Goal: Task Accomplishment & Management: Use online tool/utility

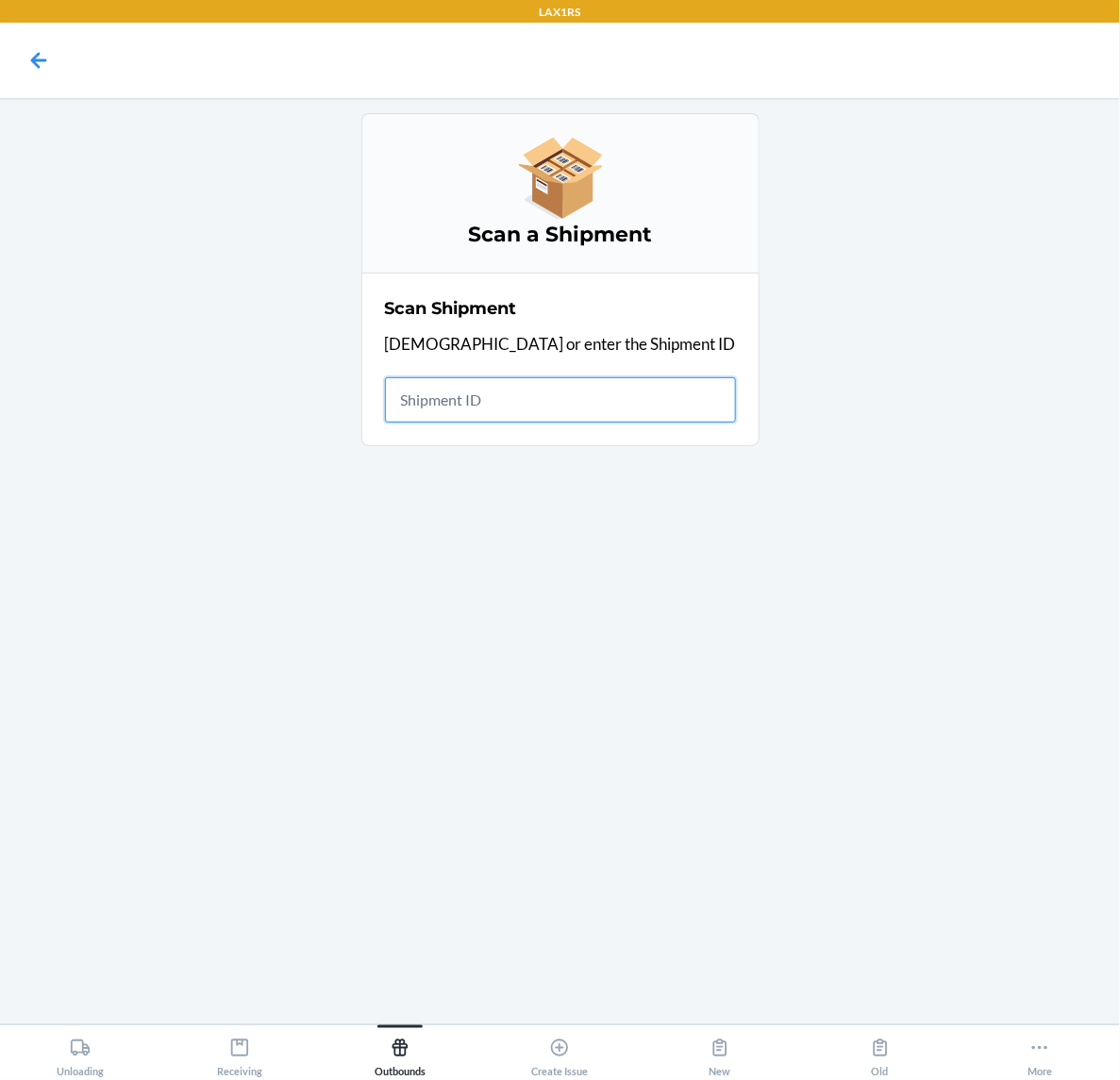
click at [554, 403] on input "text" at bounding box center [560, 400] width 351 height 45
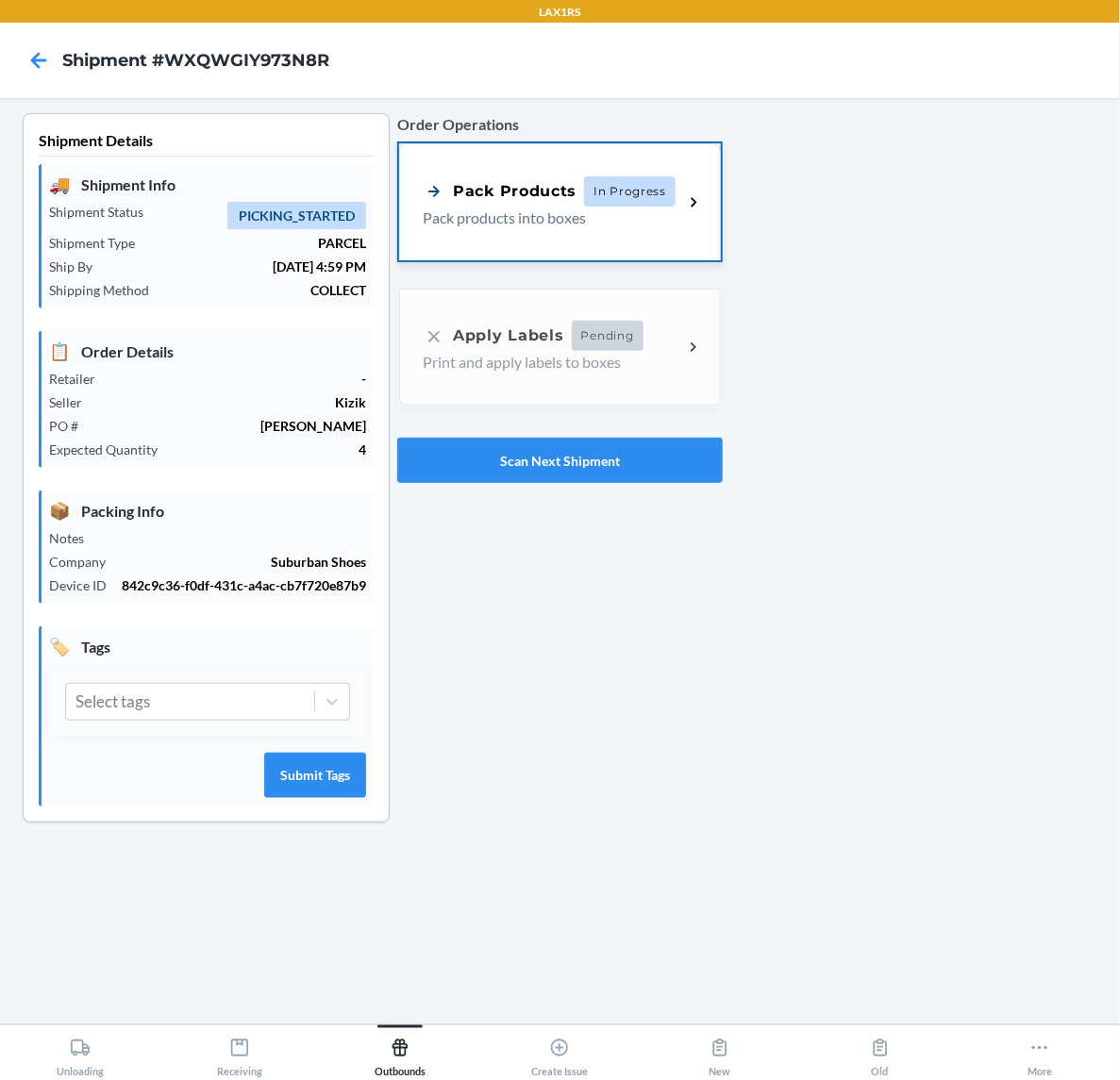
click at [665, 195] on span "In Progress" at bounding box center [629, 191] width 92 height 30
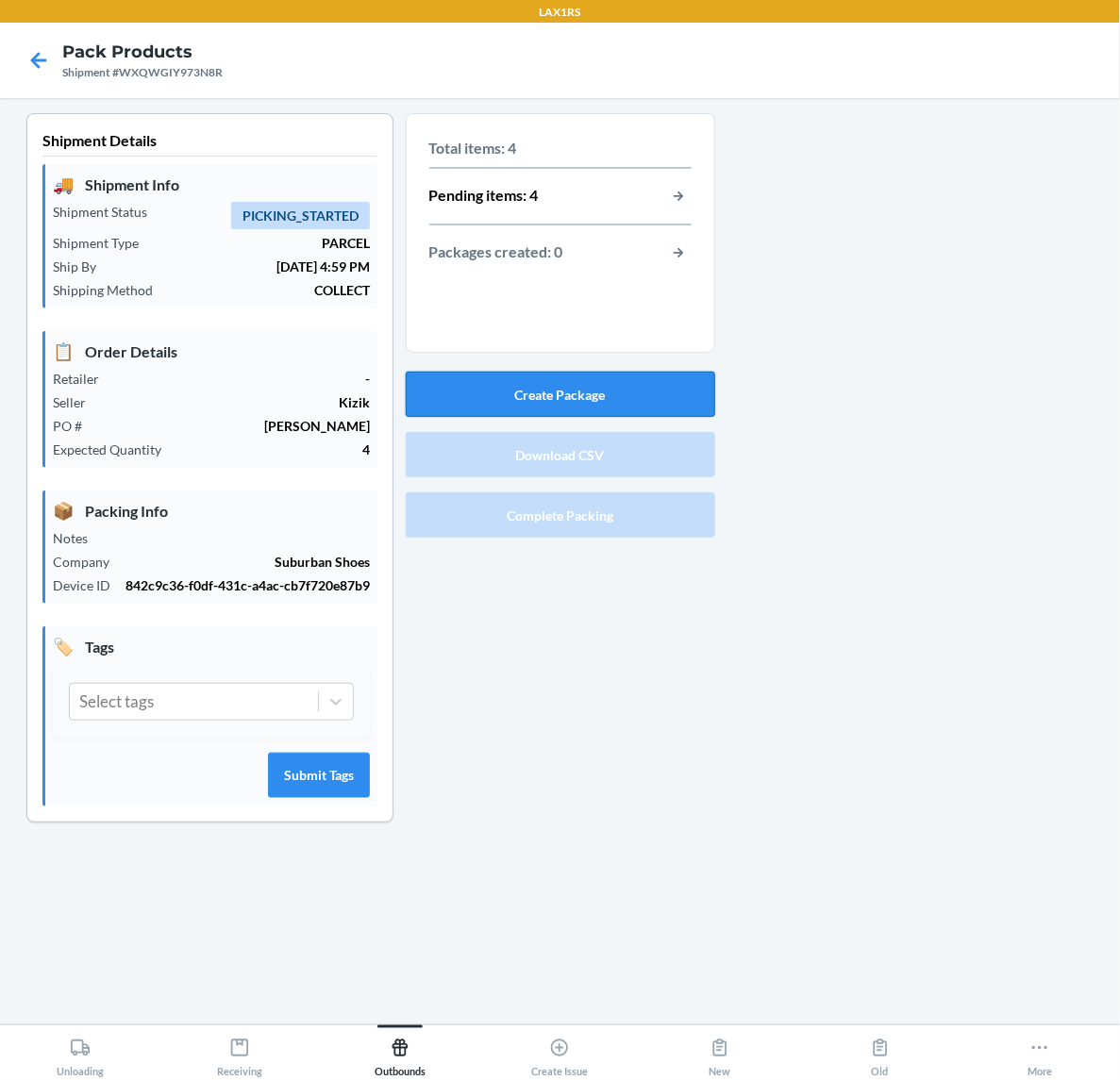
click at [558, 396] on button "Create Package" at bounding box center [560, 394] width 310 height 45
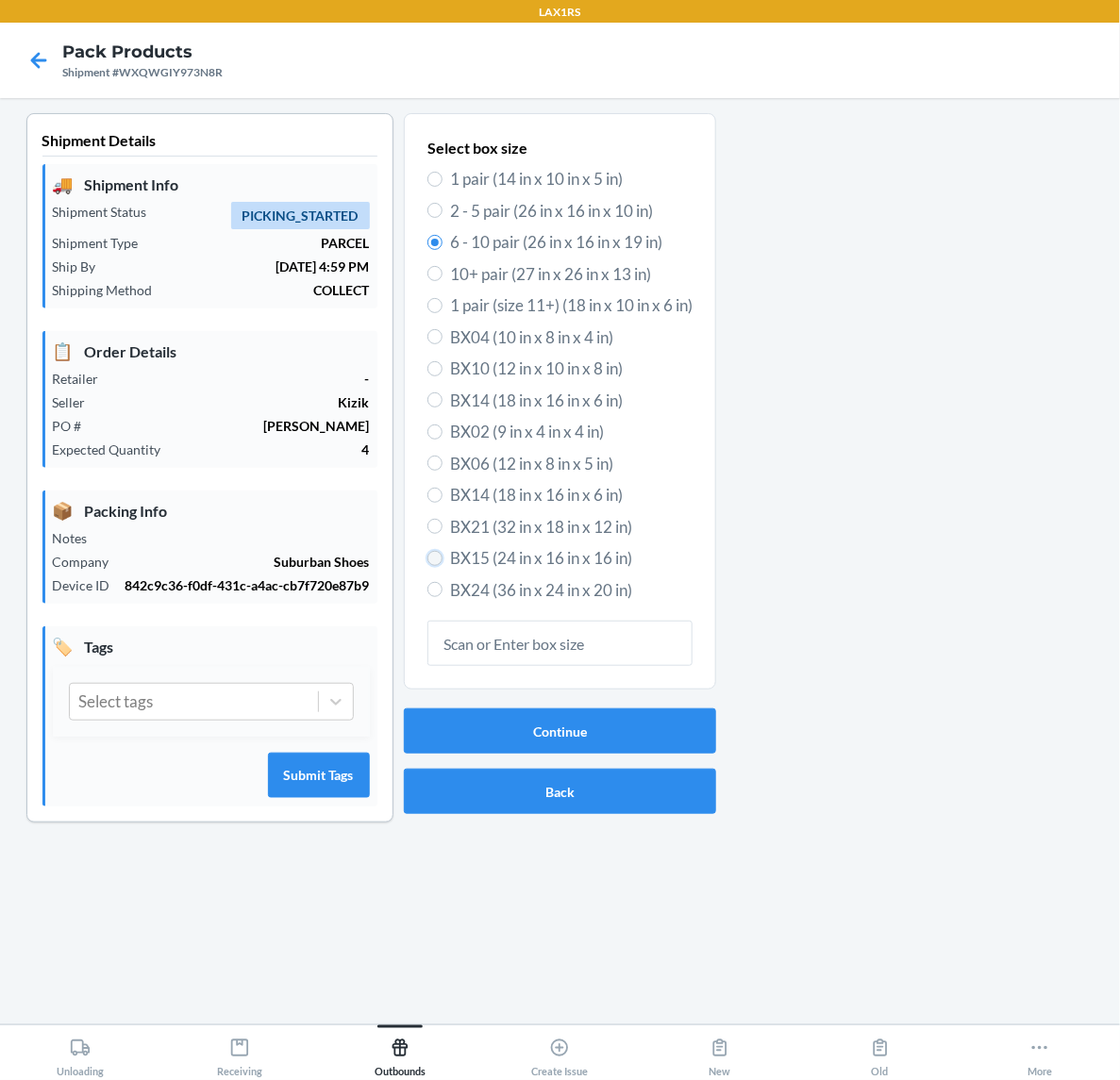
click at [432, 562] on input "BX15 (24 in x 16 in x 16 in)" at bounding box center [435, 559] width 15 height 15
radio input "true"
radio input "false"
click at [534, 714] on button "Continue" at bounding box center [560, 731] width 313 height 45
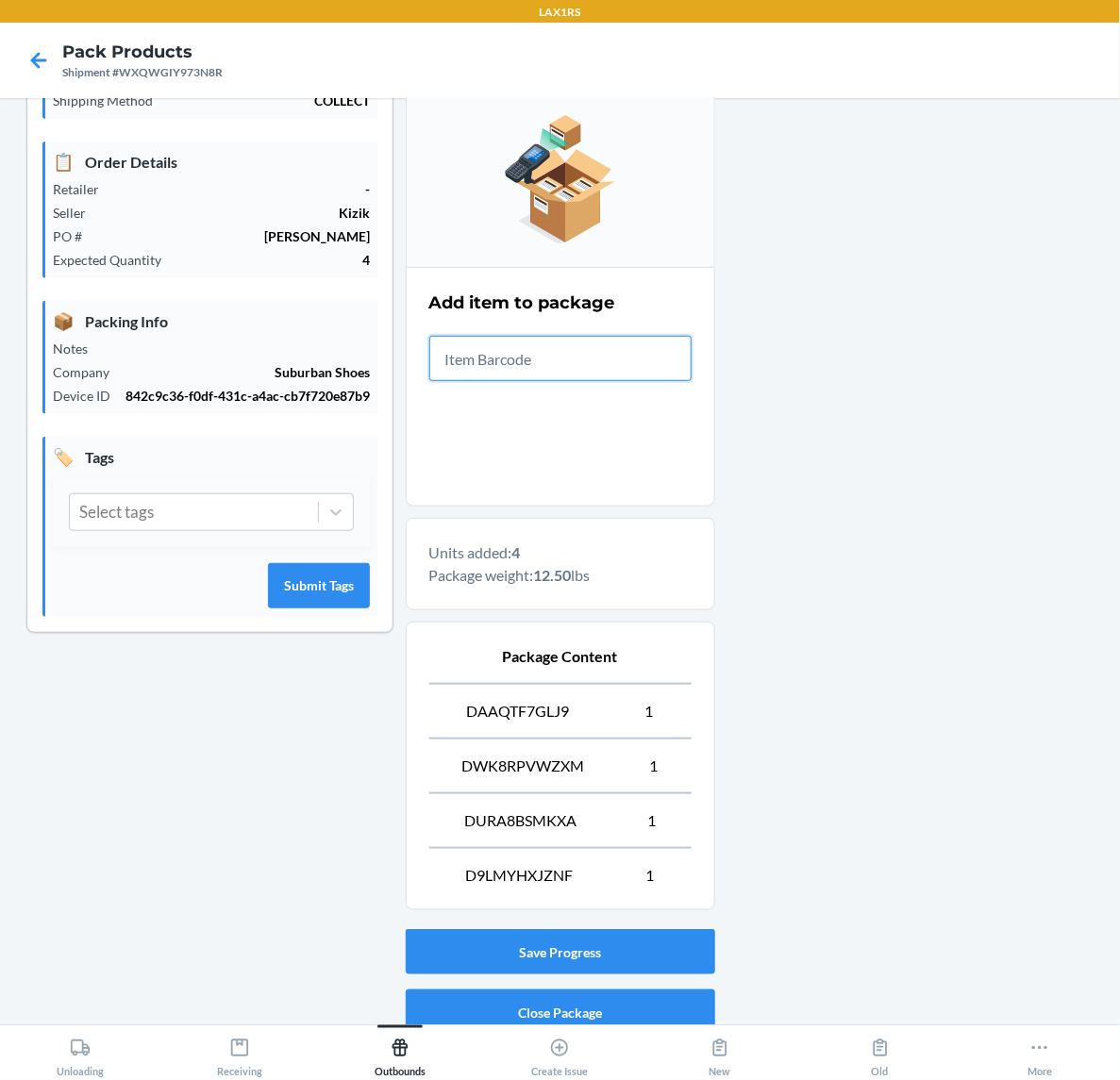
scroll to position [270, 0]
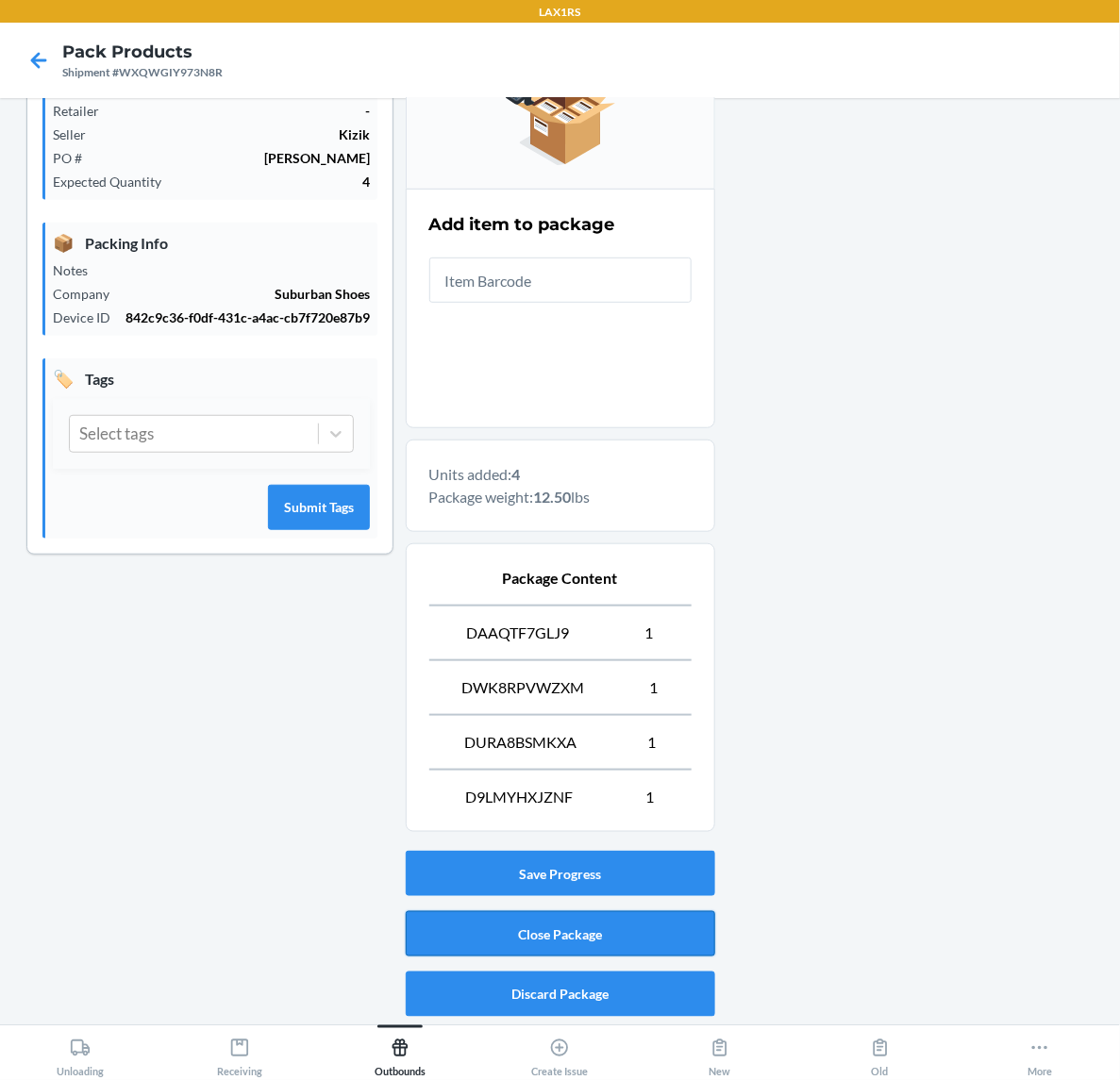
click at [618, 931] on button "Close Package" at bounding box center [560, 934] width 310 height 45
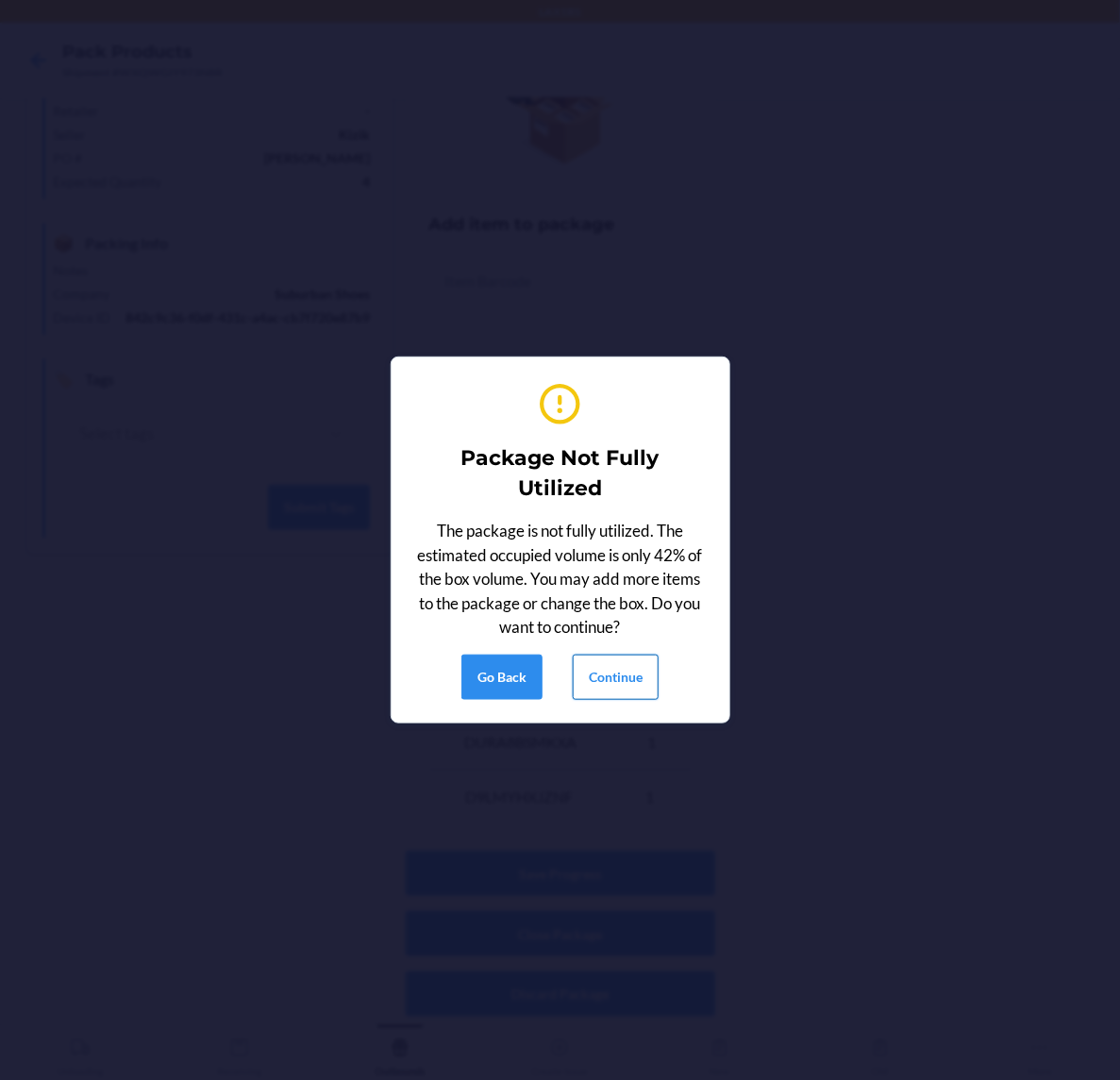
click at [620, 675] on button "Continue" at bounding box center [615, 677] width 86 height 45
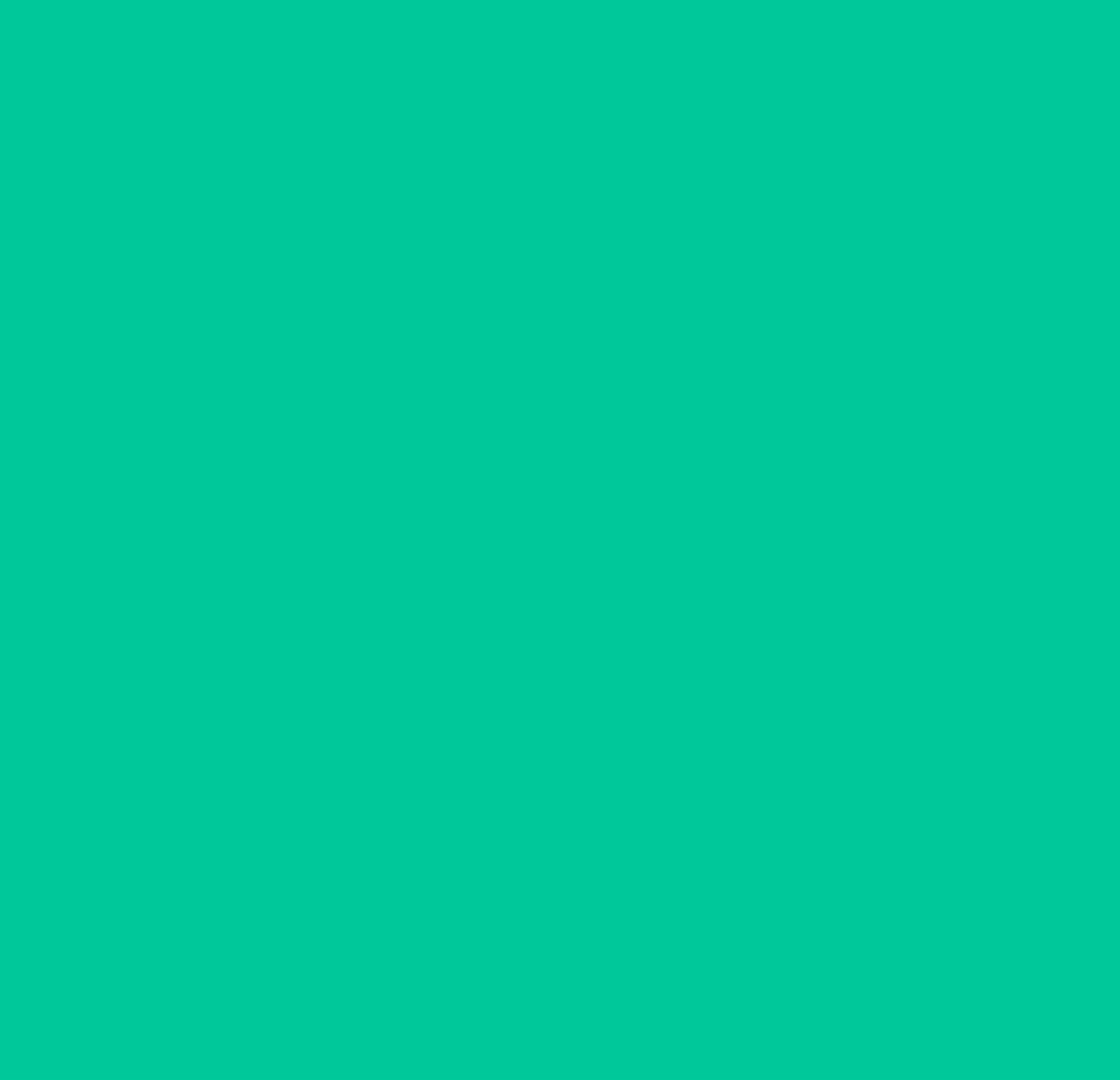
scroll to position [0, 0]
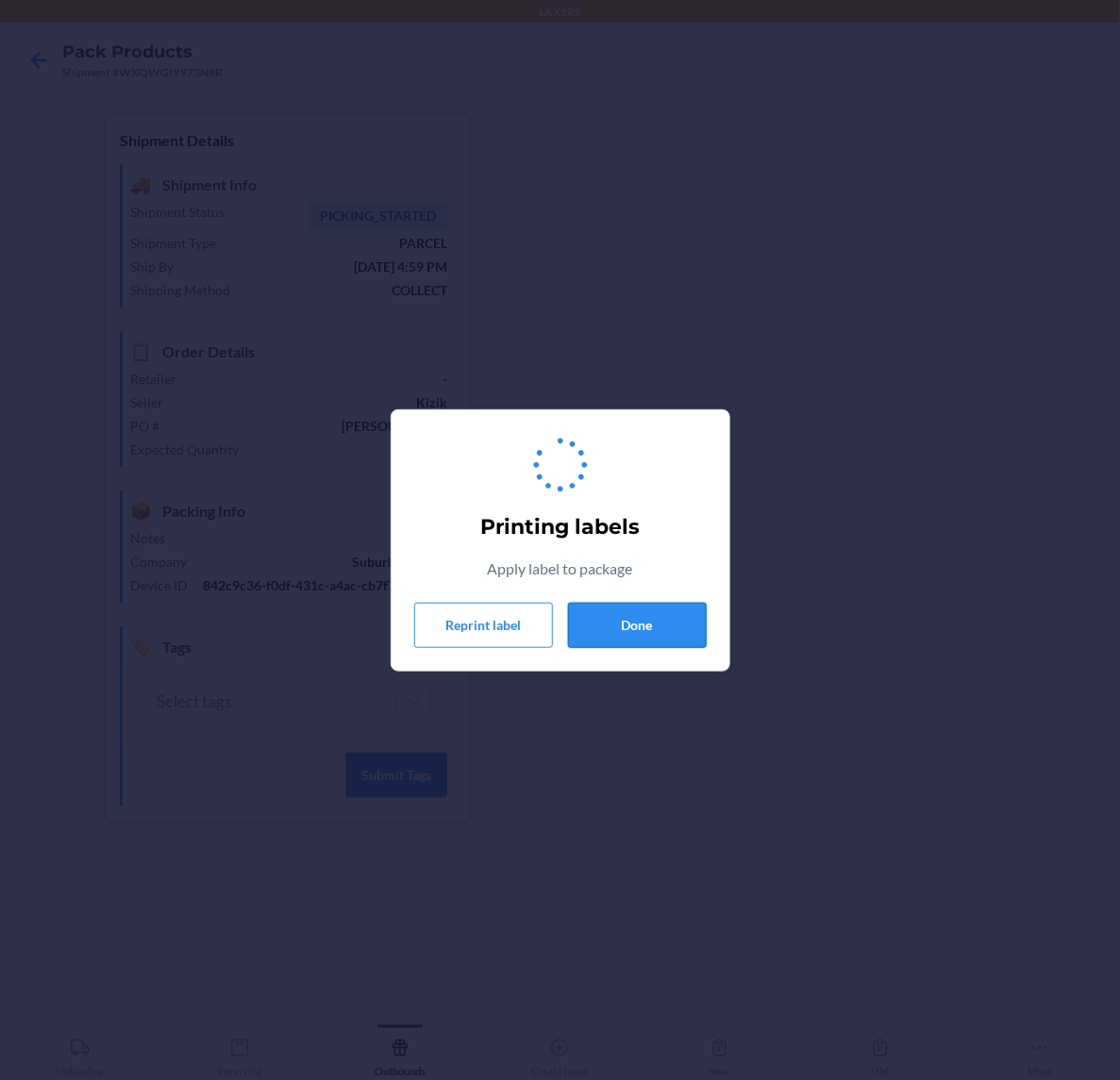
click at [646, 622] on button "Done" at bounding box center [638, 625] width 138 height 45
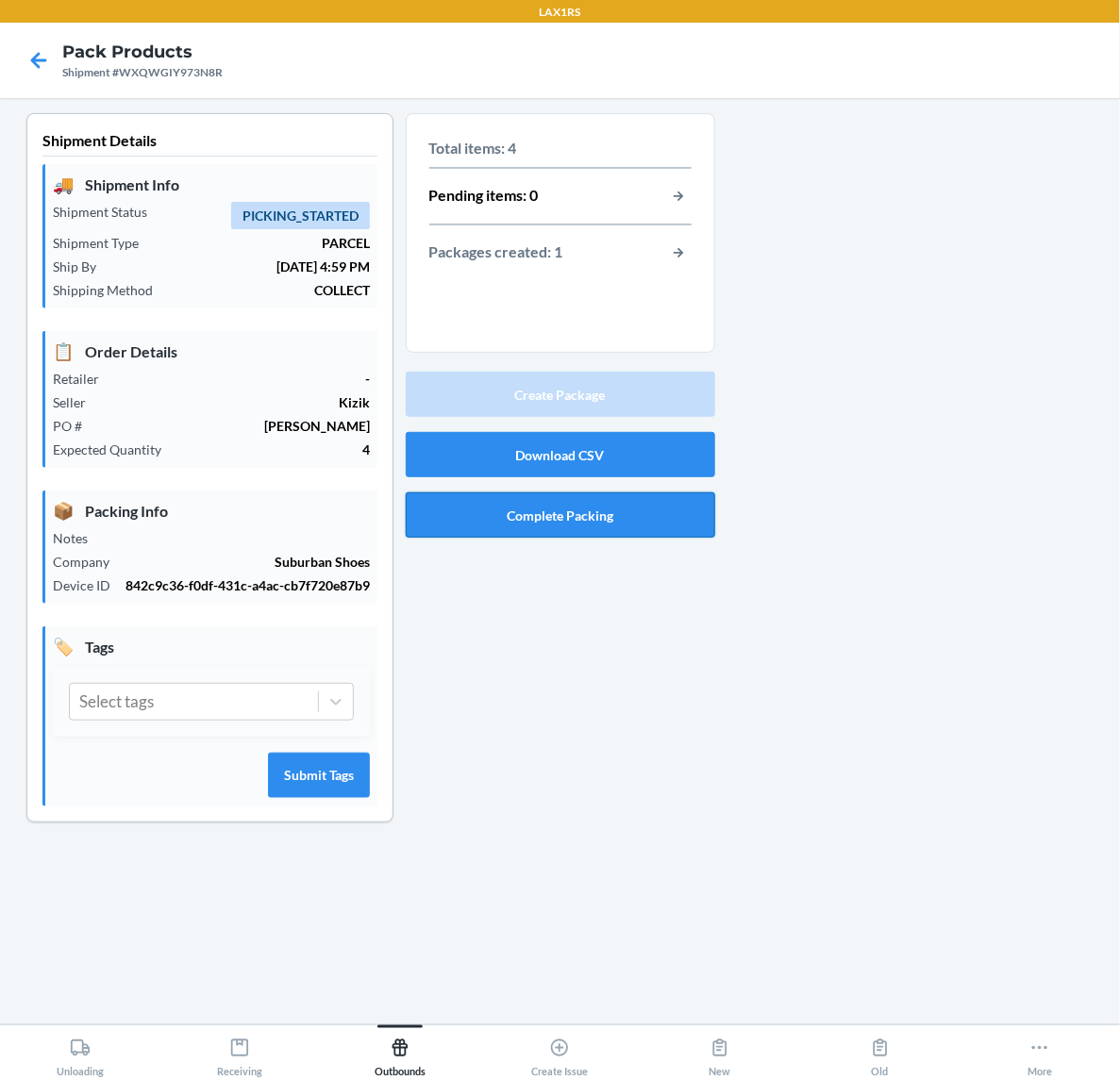
click at [581, 520] on button "Complete Packing" at bounding box center [560, 515] width 310 height 45
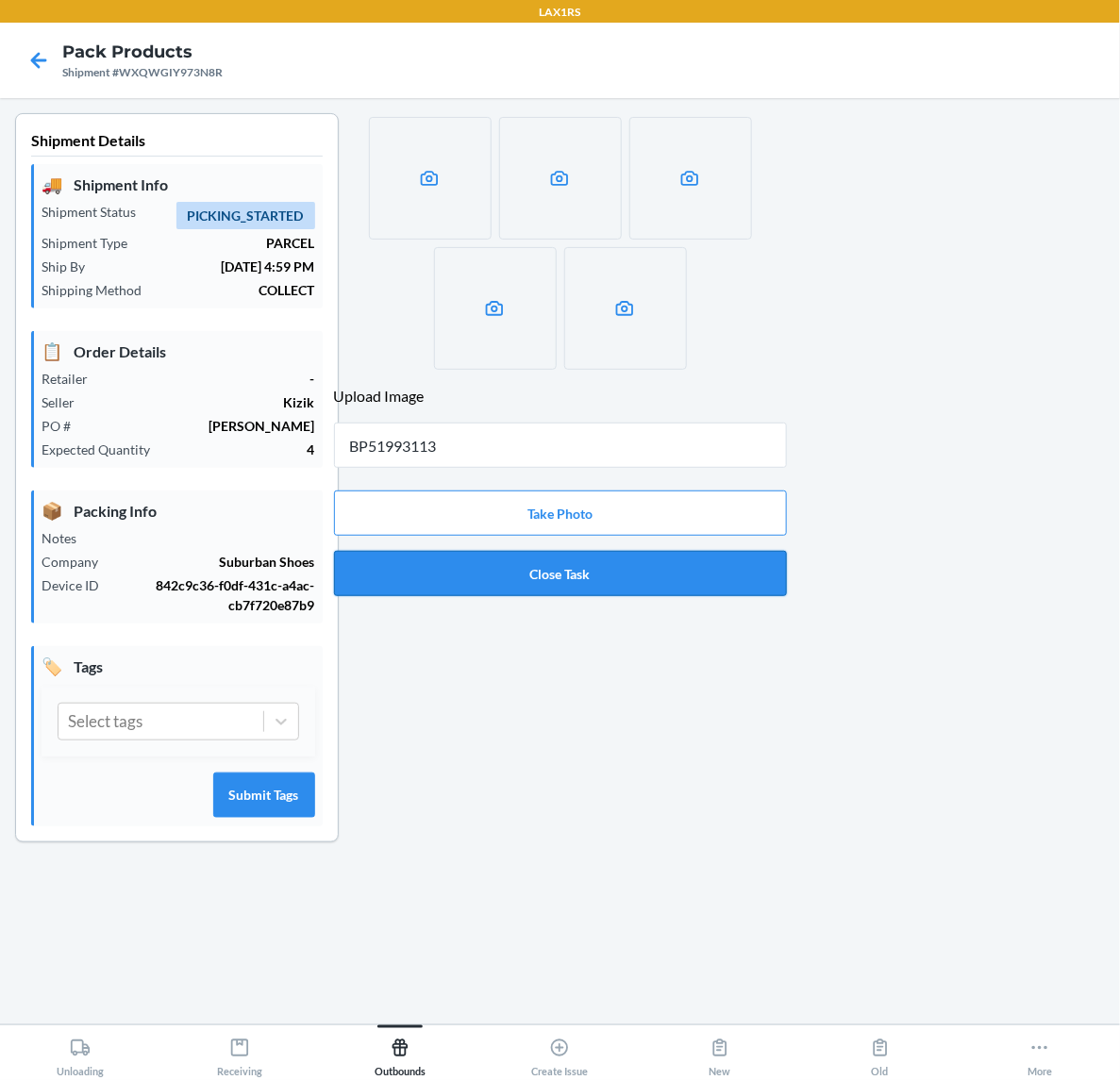
type input "BP51993113"
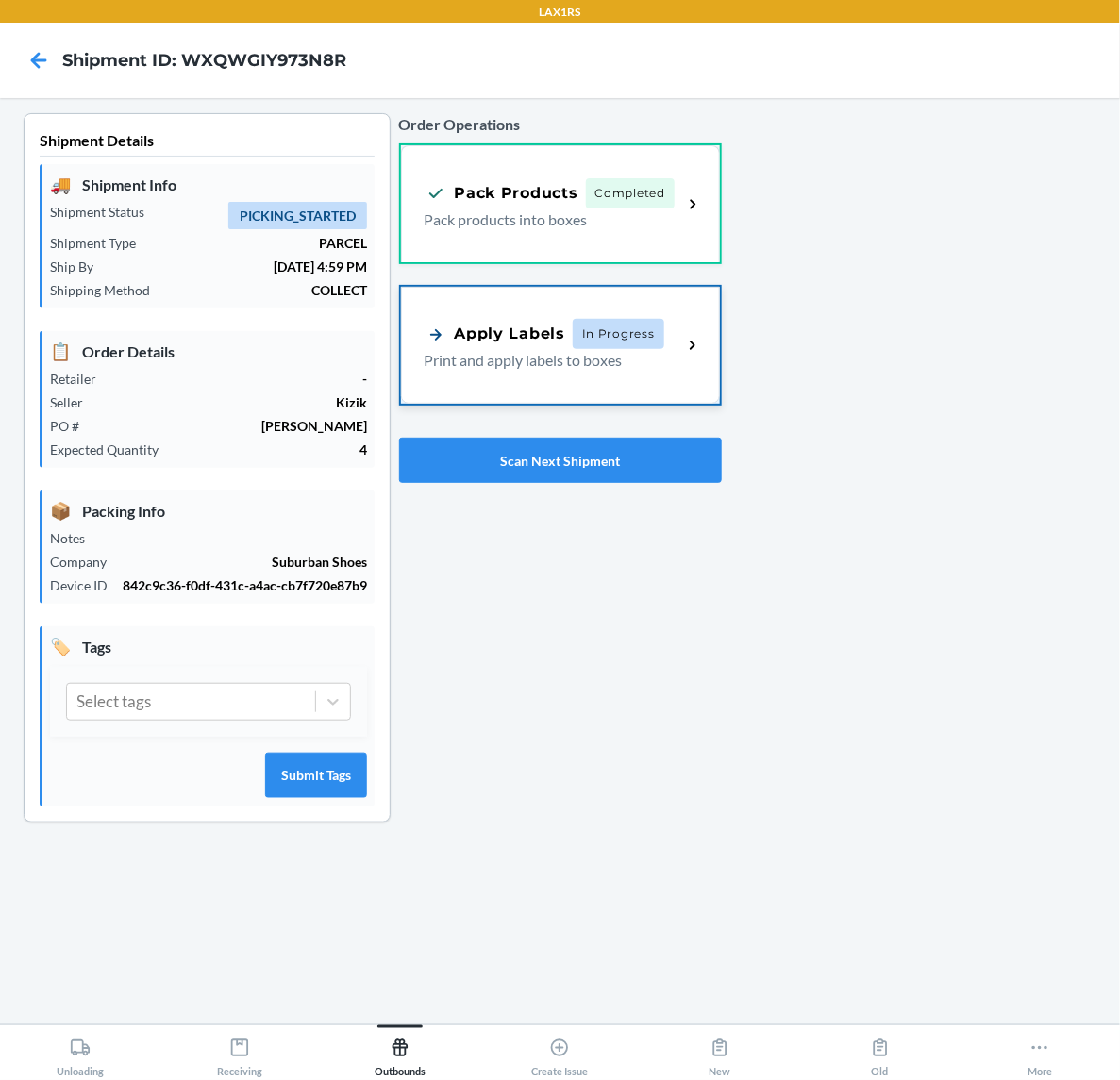
click at [651, 342] on span "In Progress" at bounding box center [618, 334] width 92 height 30
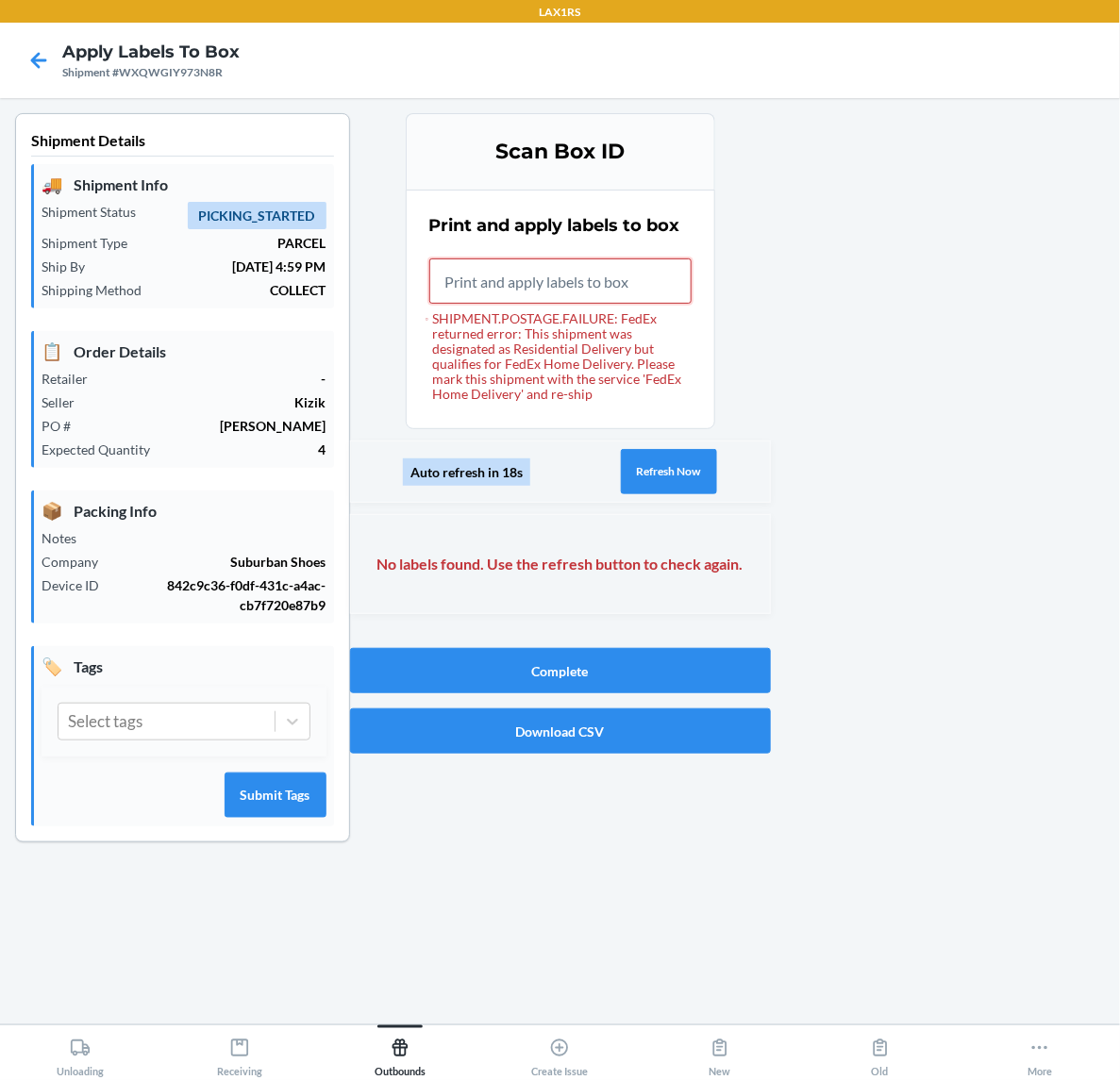
click at [560, 279] on input "SHIPMENT.POSTAGE.FAILURE: FedEx returned error: This shipment was designated as…" at bounding box center [560, 281] width 262 height 45
click at [585, 667] on button "Complete" at bounding box center [560, 671] width 421 height 45
click at [586, 289] on input "SHIPMENT.POSTAGE.FAILURE: FedEx returned error: This shipment was designated as…" at bounding box center [560, 281] width 262 height 45
type input "BP51993113"
click at [461, 275] on input "SHIPMENT.POSTAGE.FAILURE: FedEx returned error: This shipment was designated as…" at bounding box center [560, 281] width 262 height 45
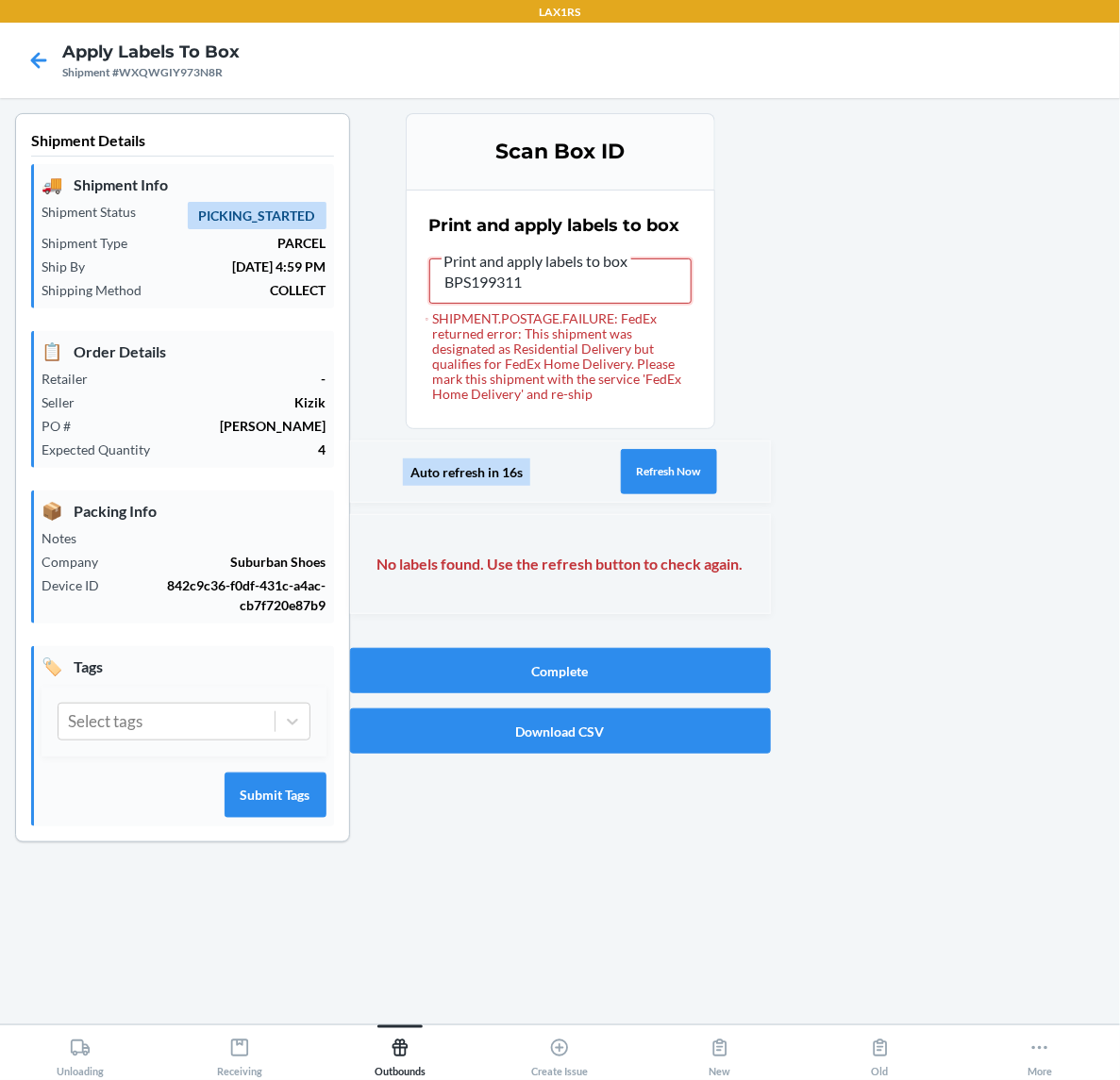
type input "BPS1993113"
click at [619, 668] on button "Complete" at bounding box center [560, 671] width 421 height 45
click at [510, 279] on input "SHIPMENT.POSTAGE.FAILURE: FedEx returned error: This shipment was designated as…" at bounding box center [560, 281] width 262 height 45
click at [578, 661] on button "Complete" at bounding box center [560, 671] width 421 height 45
click at [530, 285] on input "SHIPMENT.POSTAGE.FAILURE: FedEx returned error: This shipment was designated as…" at bounding box center [560, 281] width 262 height 45
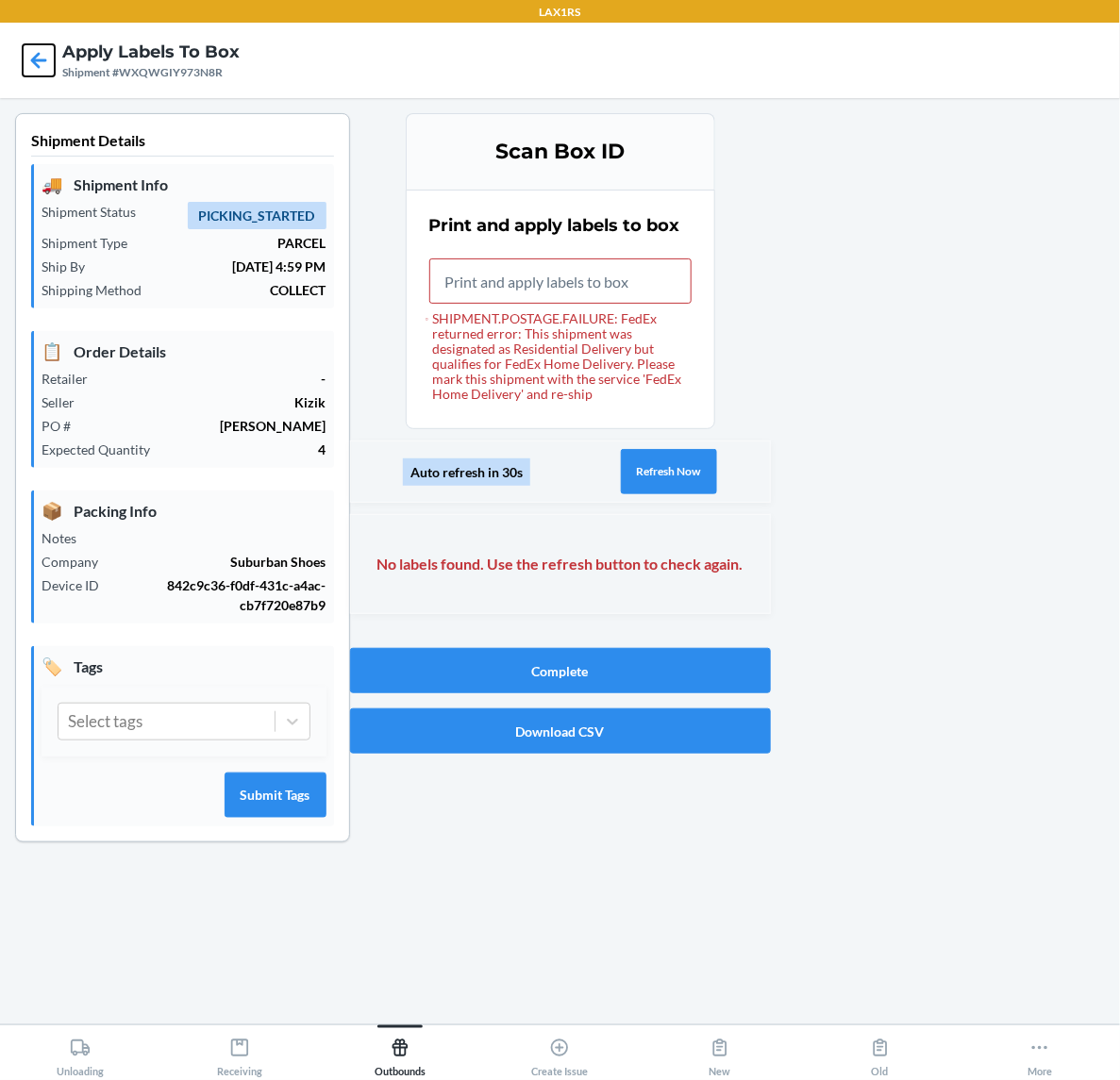
click at [30, 55] on icon at bounding box center [39, 61] width 32 height 32
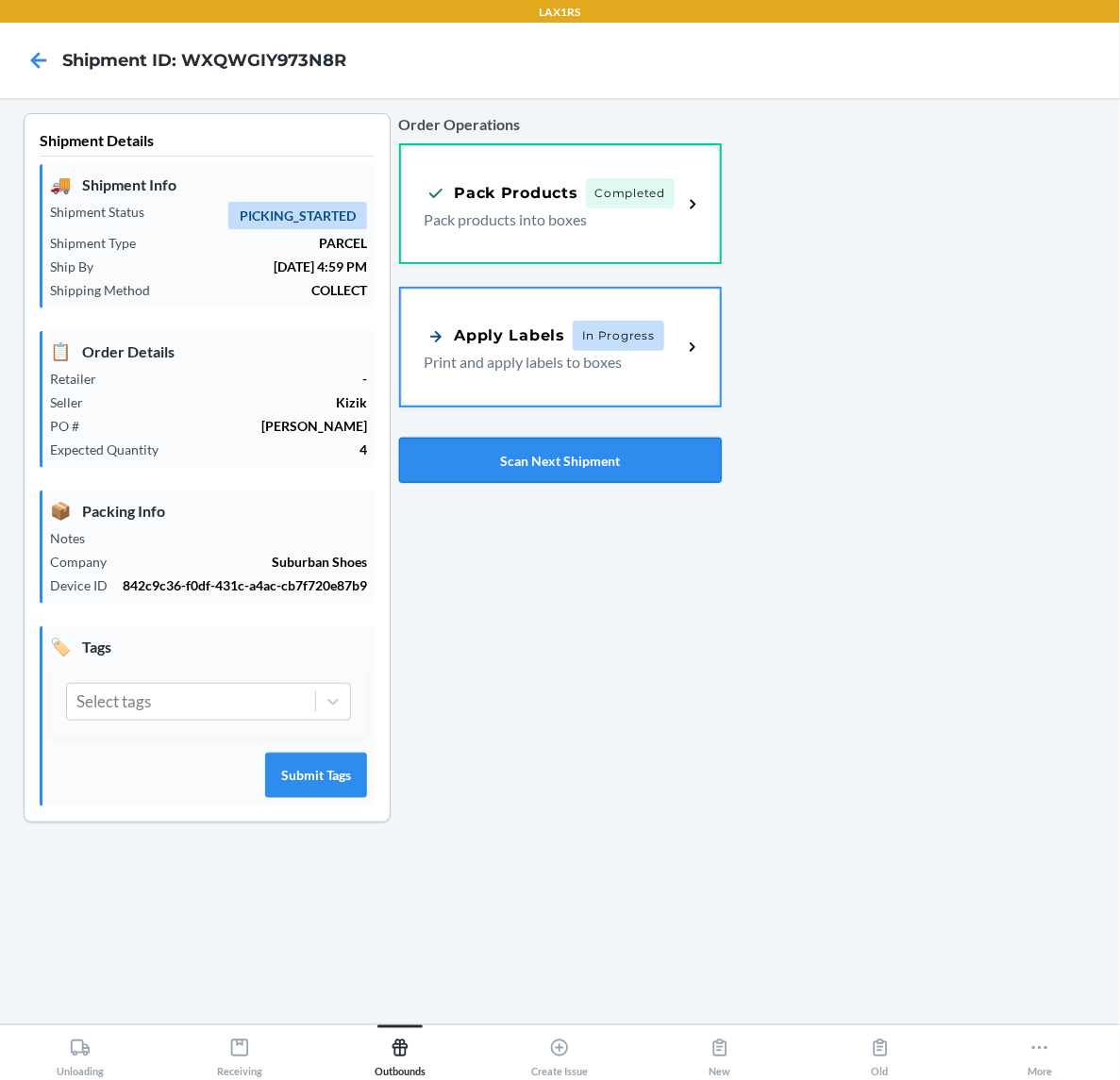
click at [573, 456] on button "Scan Next Shipment" at bounding box center [560, 460] width 323 height 45
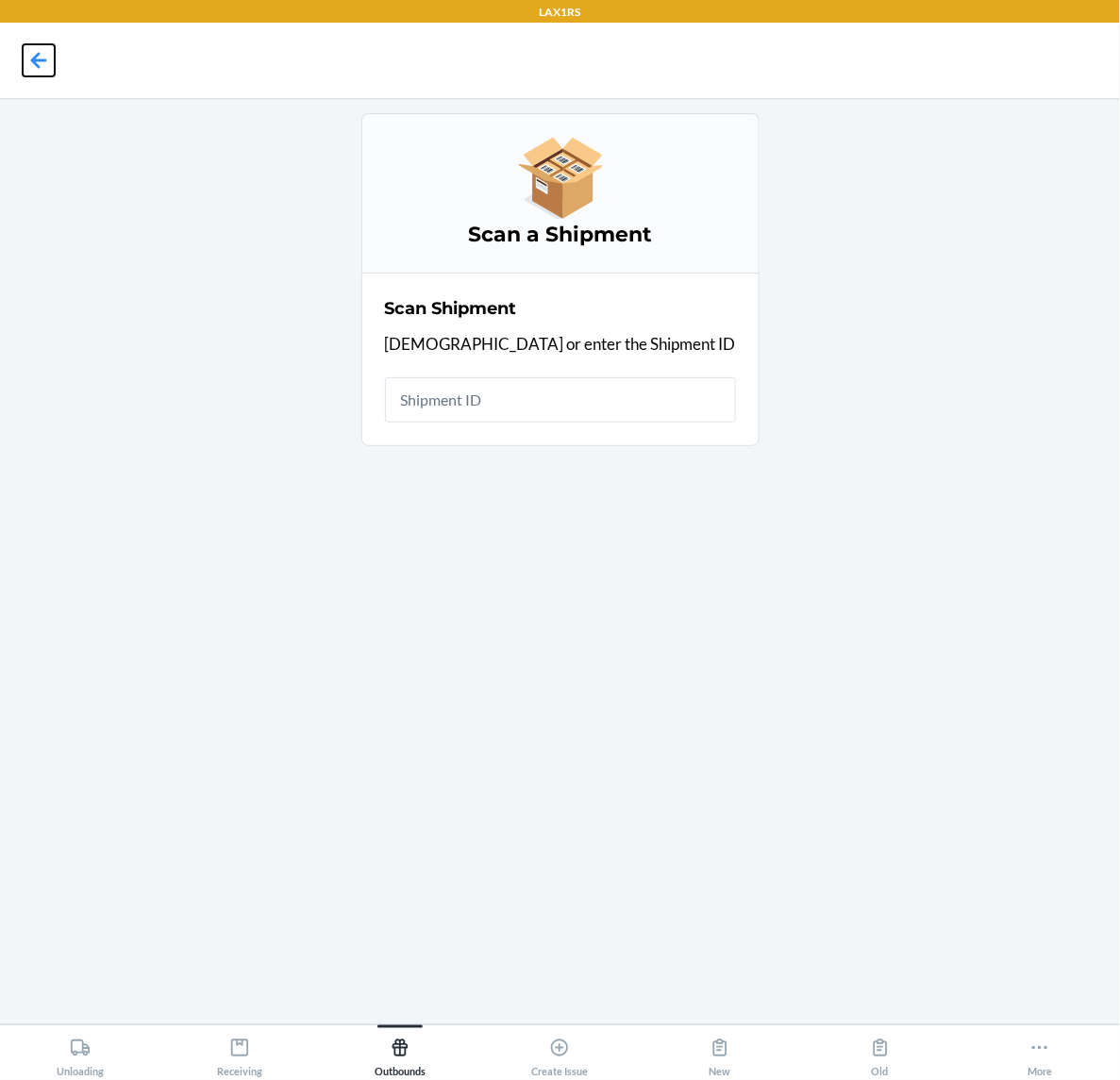
click at [44, 60] on icon at bounding box center [39, 60] width 16 height 16
click at [10, 41] on nav at bounding box center [560, 61] width 1120 height 76
click at [34, 60] on icon at bounding box center [39, 60] width 16 height 16
click at [47, 55] on icon at bounding box center [39, 61] width 32 height 32
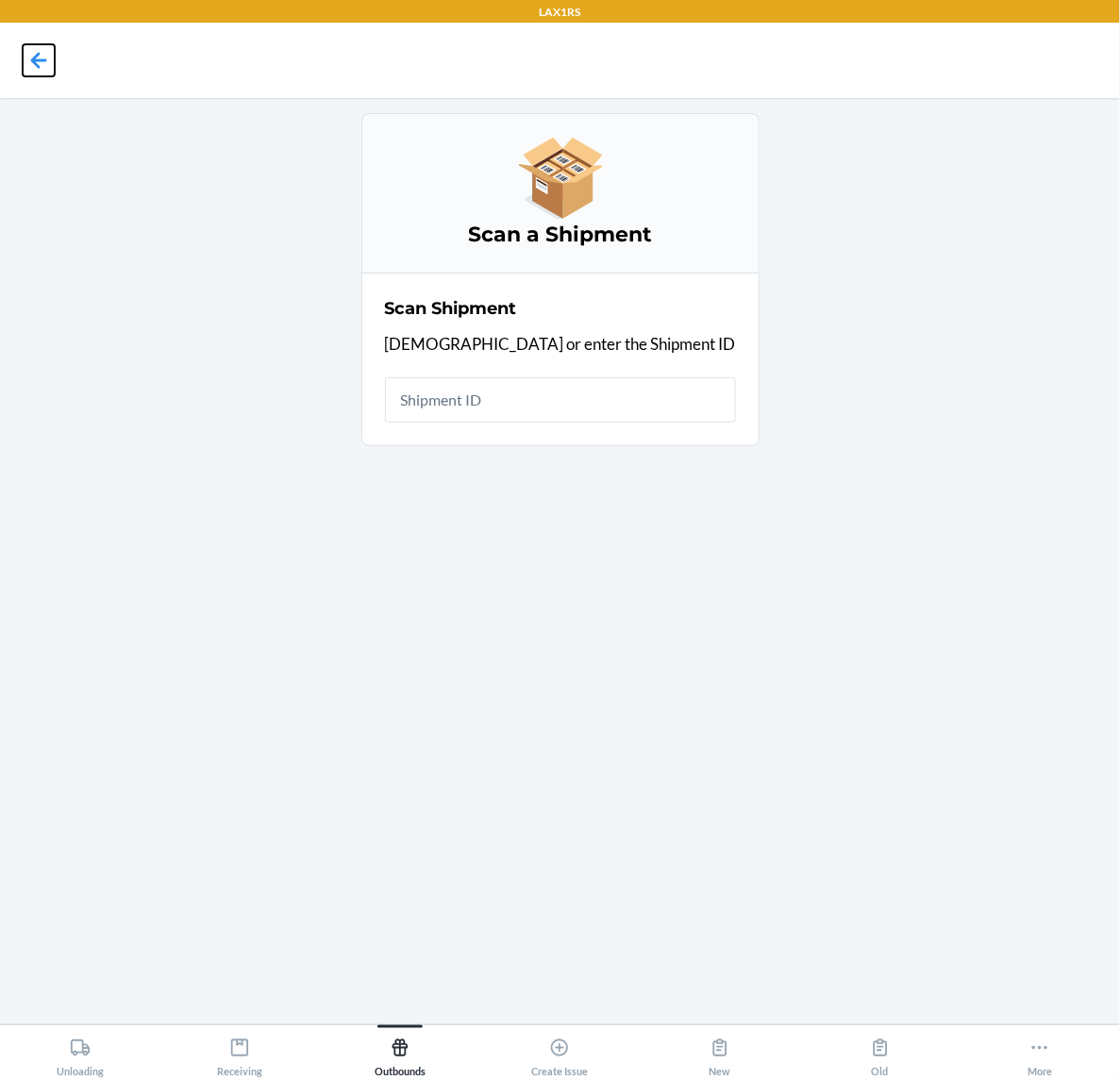
click at [29, 50] on icon at bounding box center [39, 61] width 32 height 32
click at [580, 404] on input "text" at bounding box center [560, 400] width 351 height 45
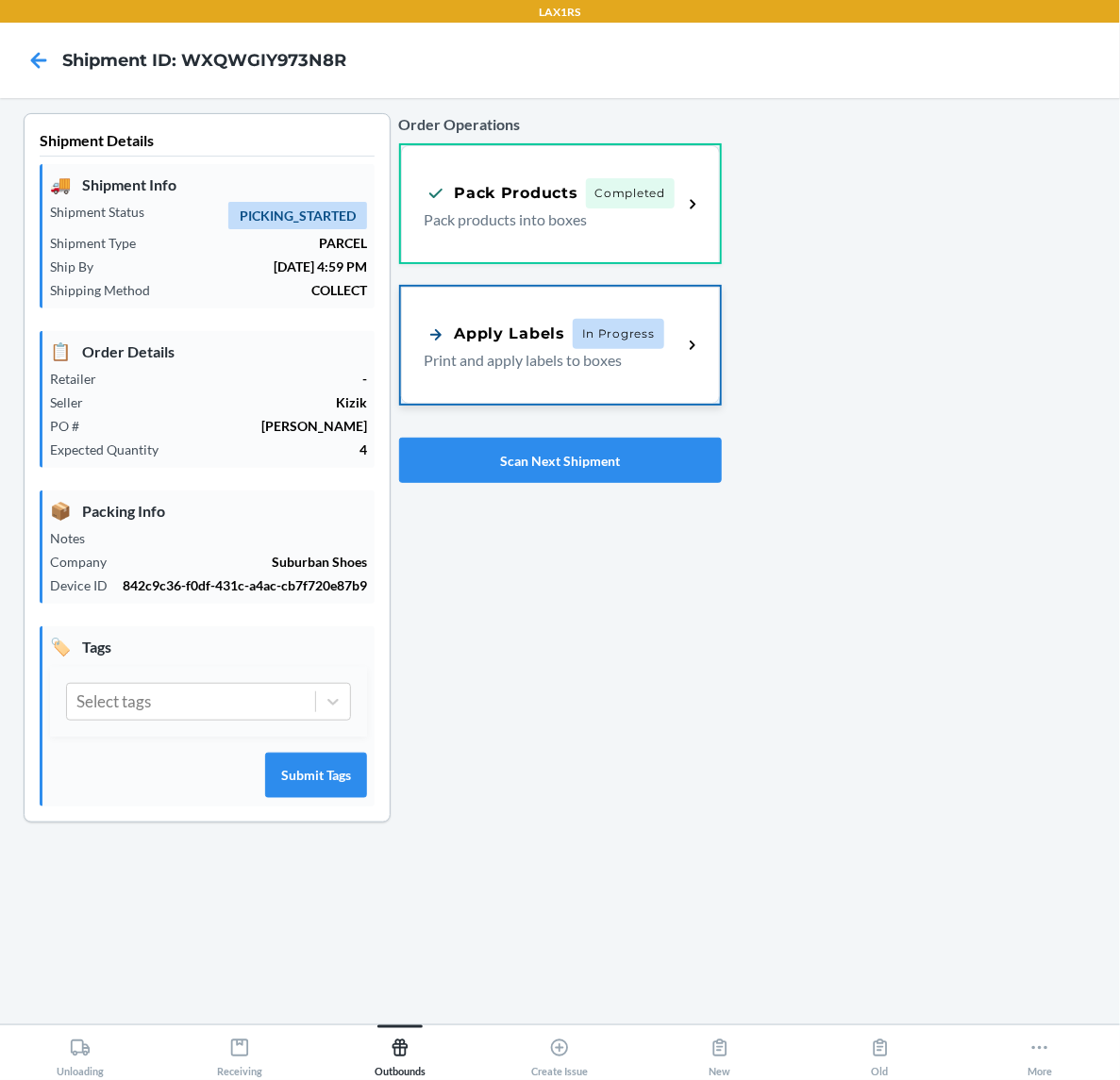
click at [632, 327] on span "In Progress" at bounding box center [618, 334] width 92 height 30
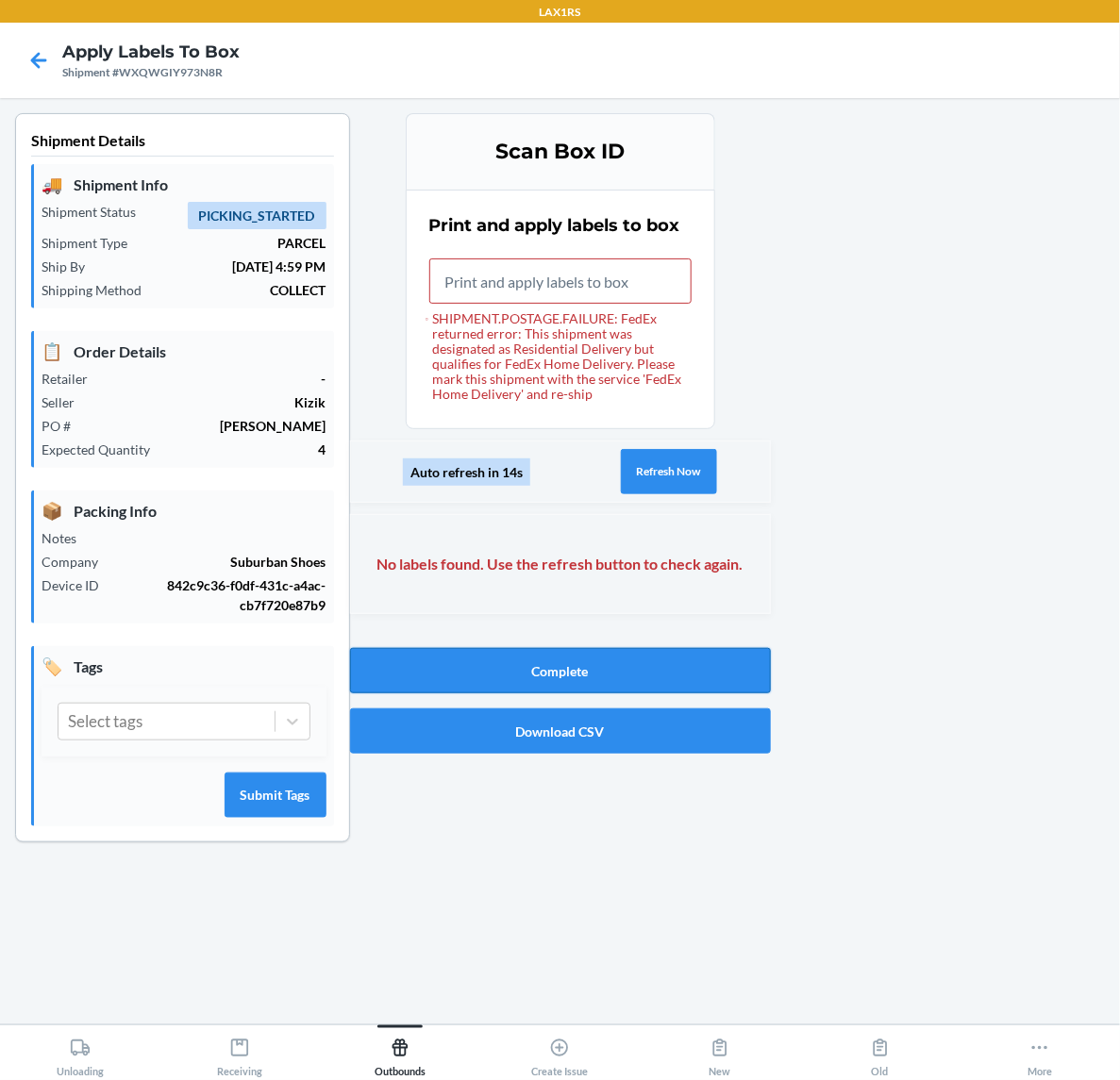
click at [460, 675] on button "Complete" at bounding box center [560, 671] width 421 height 45
drag, startPoint x: 451, startPoint y: 275, endPoint x: 972, endPoint y: 477, distance: 558.8
click at [456, 279] on input "SHIPMENT.POSTAGE.FAILURE: FedEx returned error: This shipment was designated as…" at bounding box center [560, 281] width 262 height 45
click at [45, 59] on icon at bounding box center [39, 61] width 32 height 32
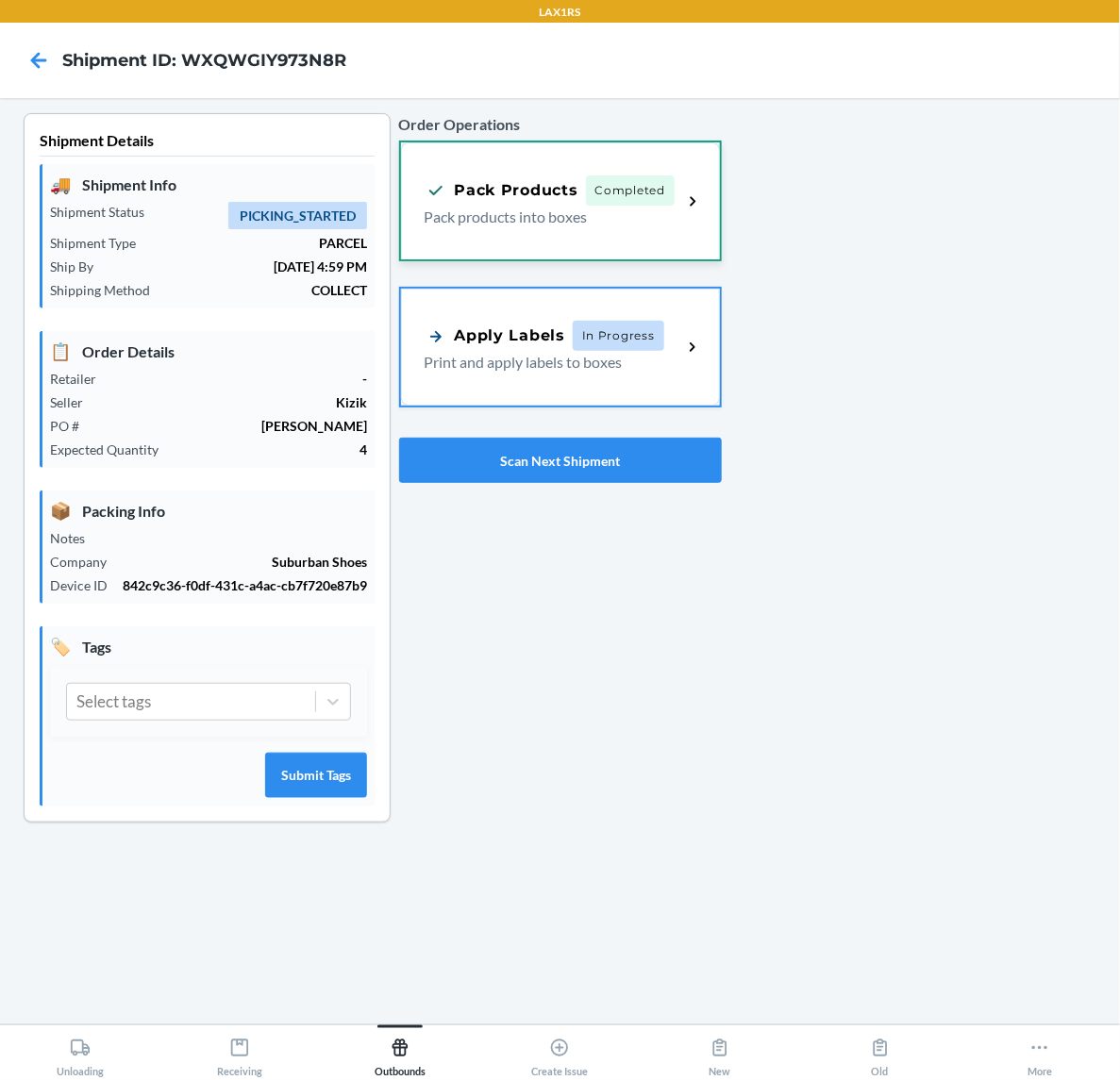
click at [646, 208] on p "Pack products into boxes" at bounding box center [546, 217] width 244 height 23
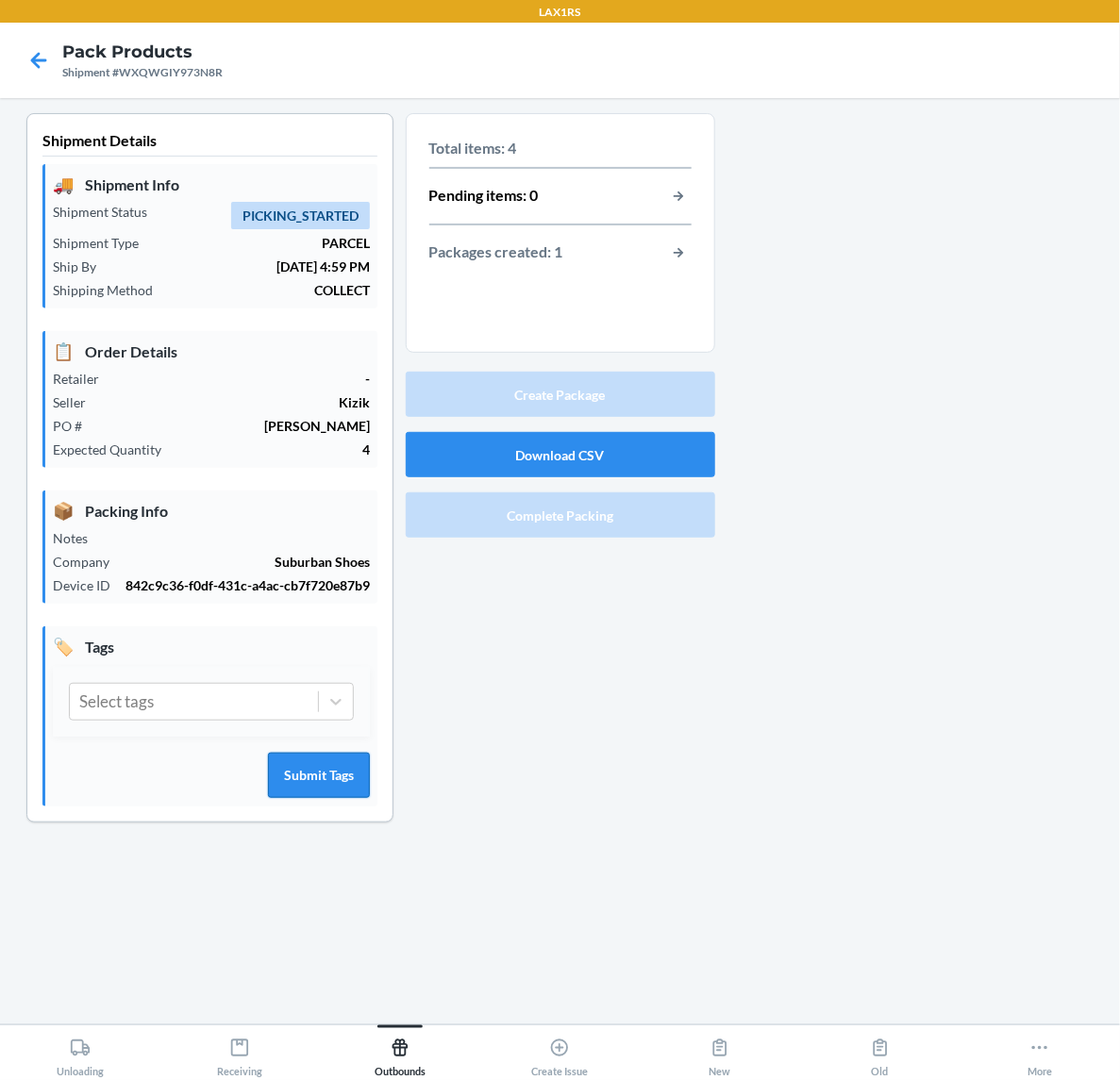
click at [345, 762] on button "Submit Tags" at bounding box center [319, 776] width 102 height 45
click at [643, 151] on p "Total items: 4" at bounding box center [560, 148] width 262 height 23
click at [679, 253] on button "button-view-packages-created" at bounding box center [679, 253] width 25 height 25
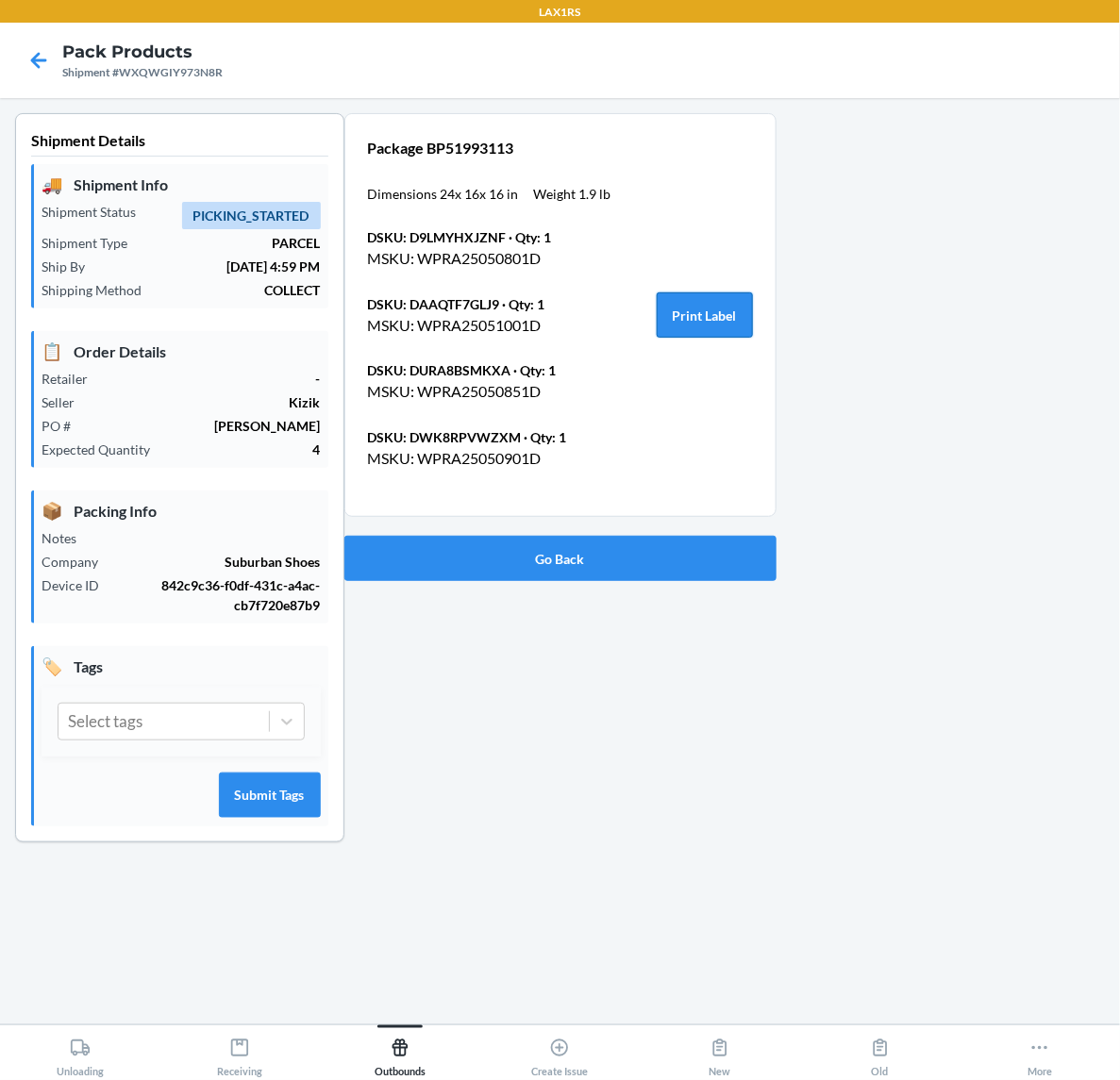
click at [689, 322] on button "Print Label" at bounding box center [705, 315] width 97 height 45
click at [599, 564] on button "Go Back" at bounding box center [560, 559] width 432 height 45
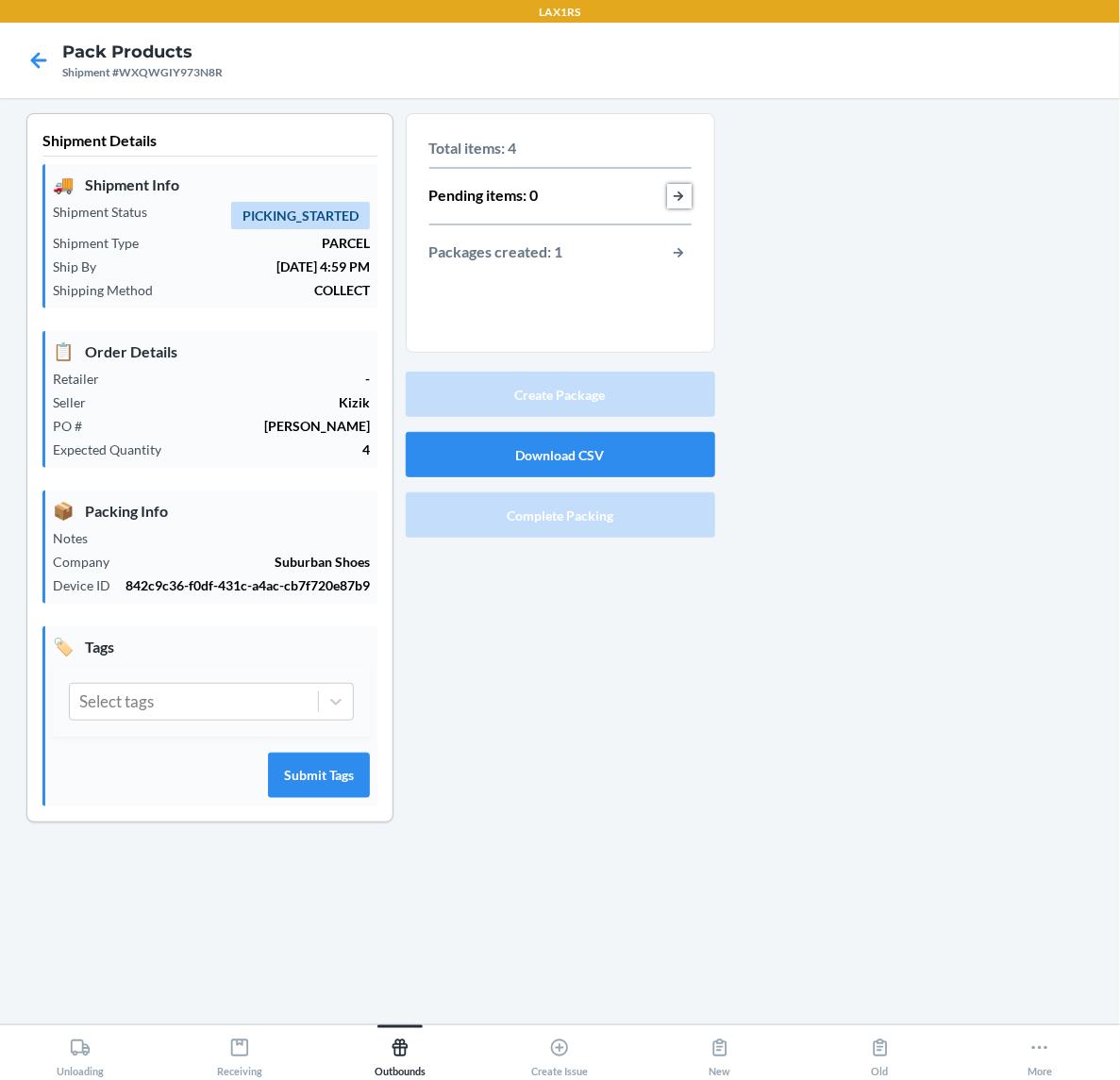
click at [667, 200] on button "button-view-pending-items" at bounding box center [679, 196] width 25 height 25
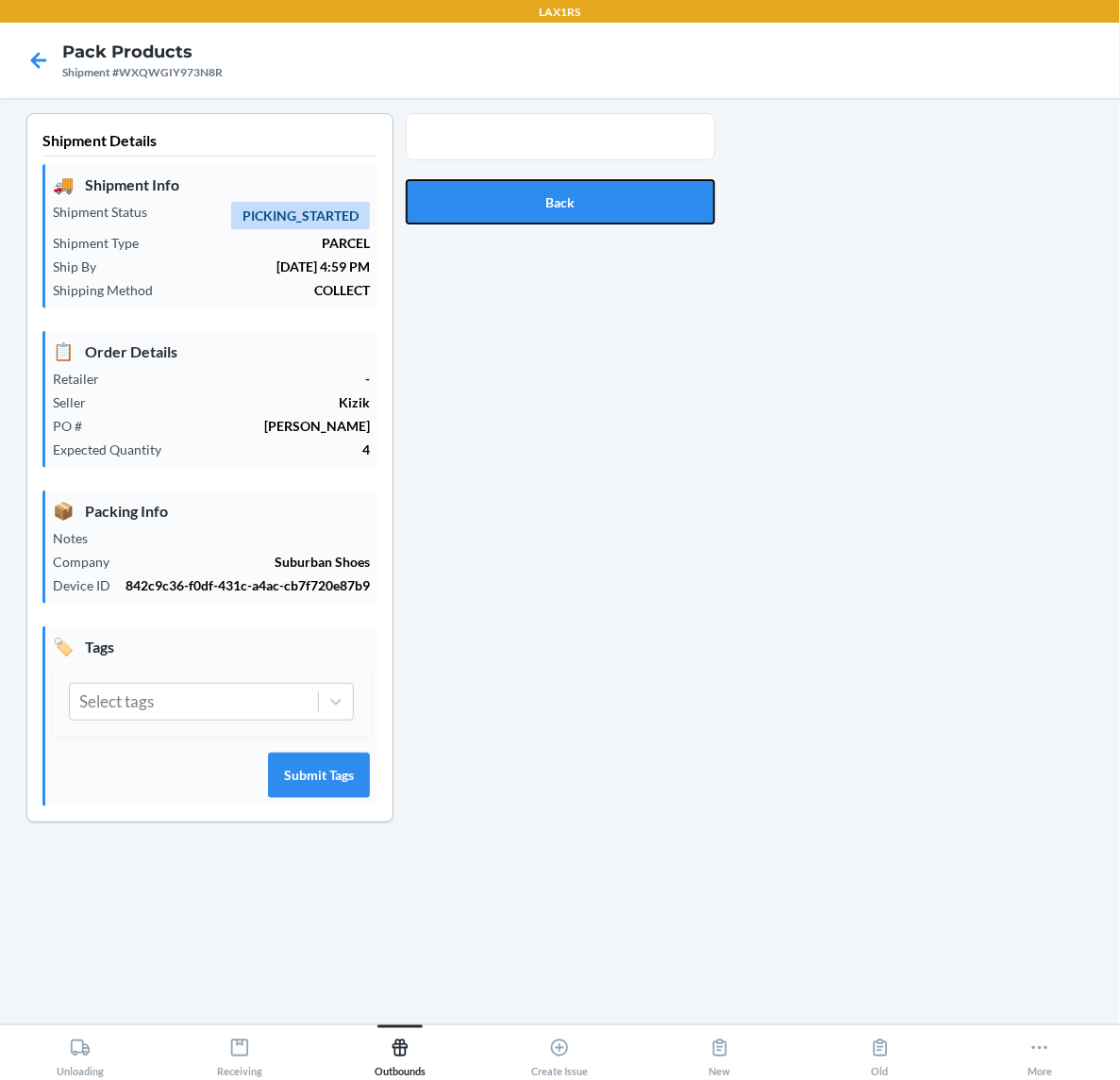
click at [667, 200] on button "Back" at bounding box center [560, 202] width 310 height 45
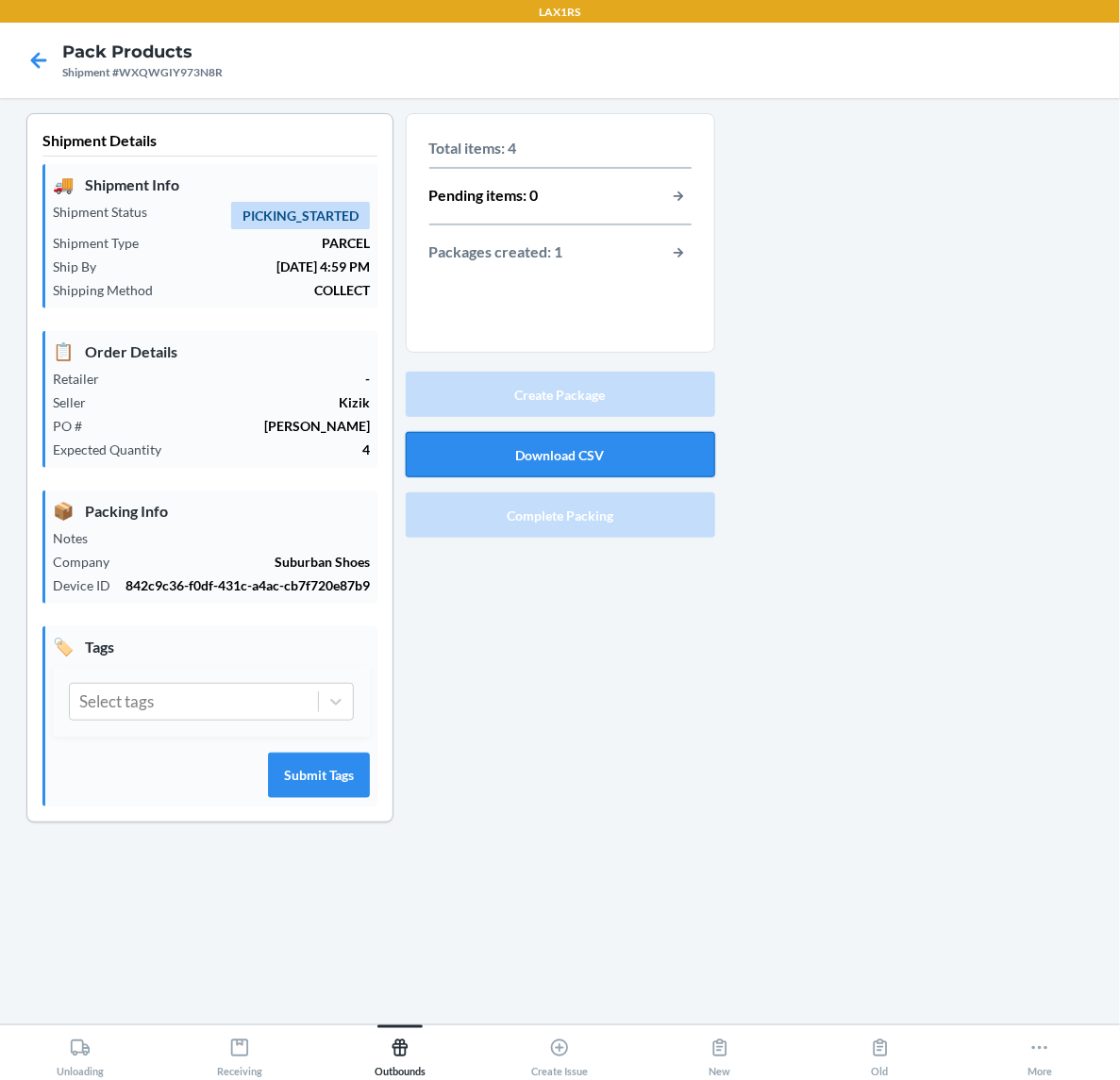
click at [640, 458] on button "Download CSV" at bounding box center [560, 455] width 310 height 45
click at [846, 486] on div at bounding box center [911, 483] width 390 height 740
click at [284, 709] on div "Select tags" at bounding box center [194, 702] width 248 height 36
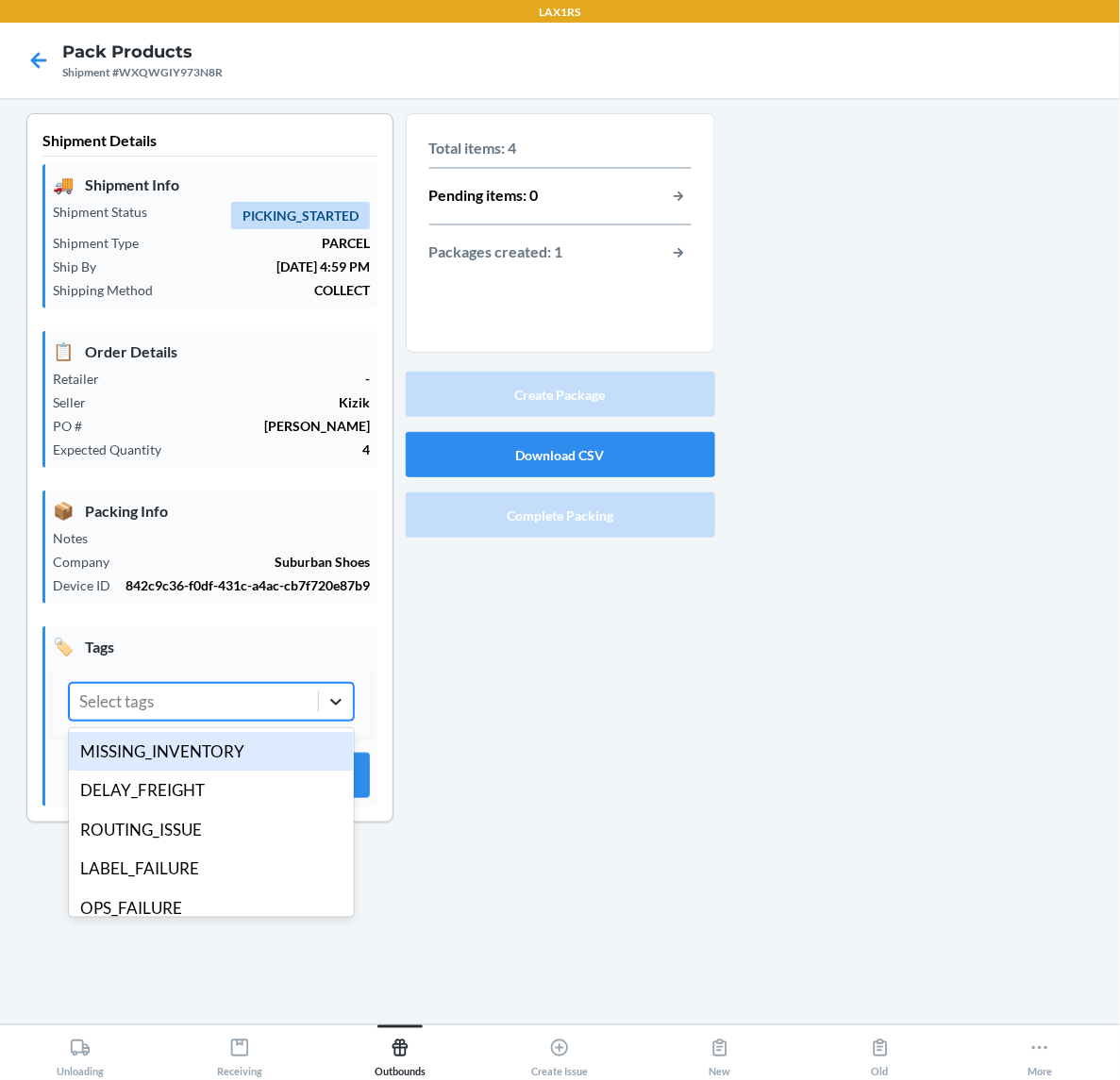
click at [327, 700] on icon at bounding box center [336, 702] width 19 height 19
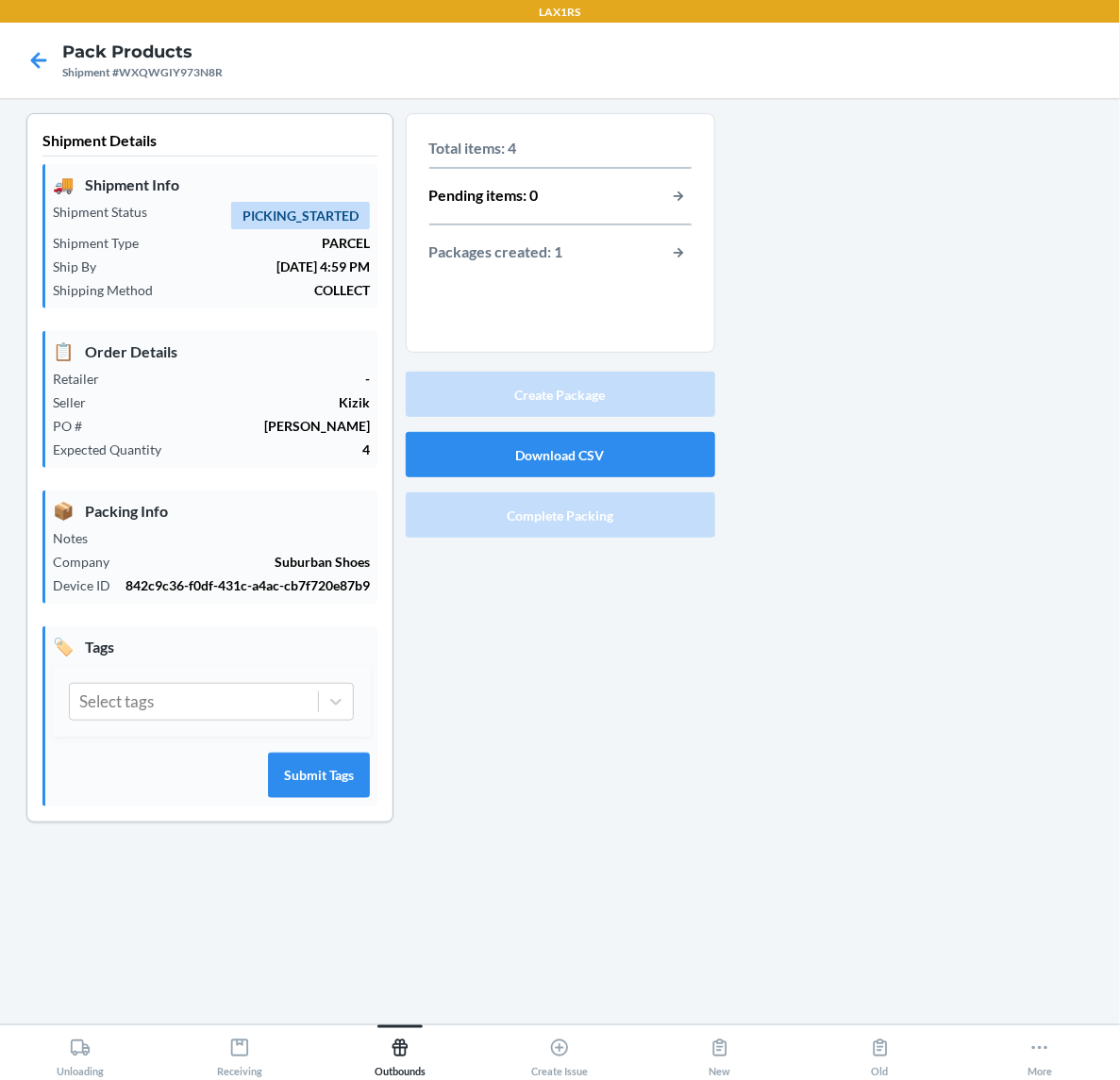
click at [309, 213] on span "PICKING_STARTED" at bounding box center [300, 215] width 138 height 27
click at [609, 153] on p "Total items: 4" at bounding box center [560, 148] width 262 height 23
click at [337, 780] on button "Submit Tags" at bounding box center [319, 776] width 102 height 45
click at [667, 256] on button "button-view-packages-created" at bounding box center [679, 253] width 25 height 25
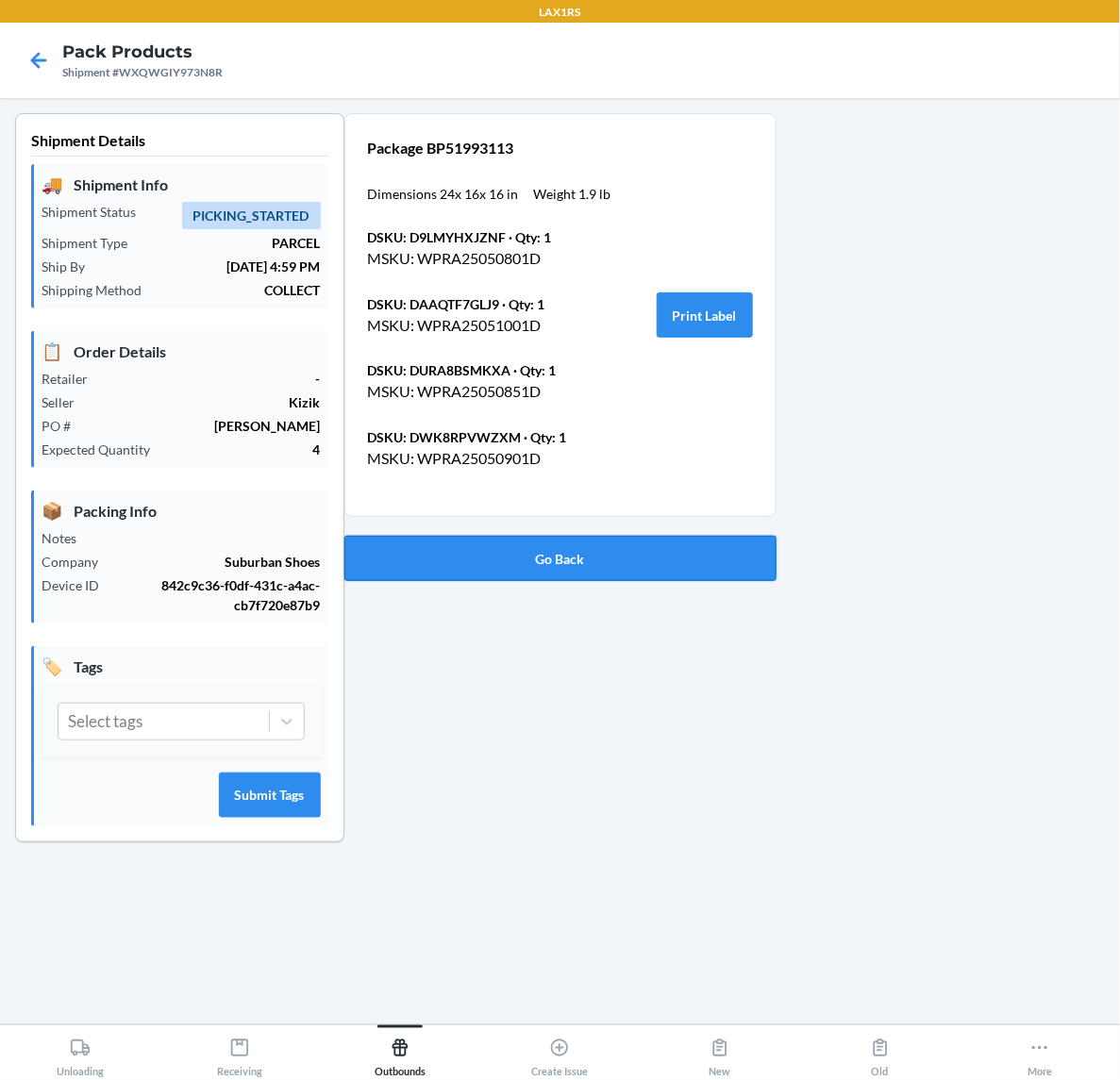
click at [425, 546] on button "Go Back" at bounding box center [560, 559] width 432 height 45
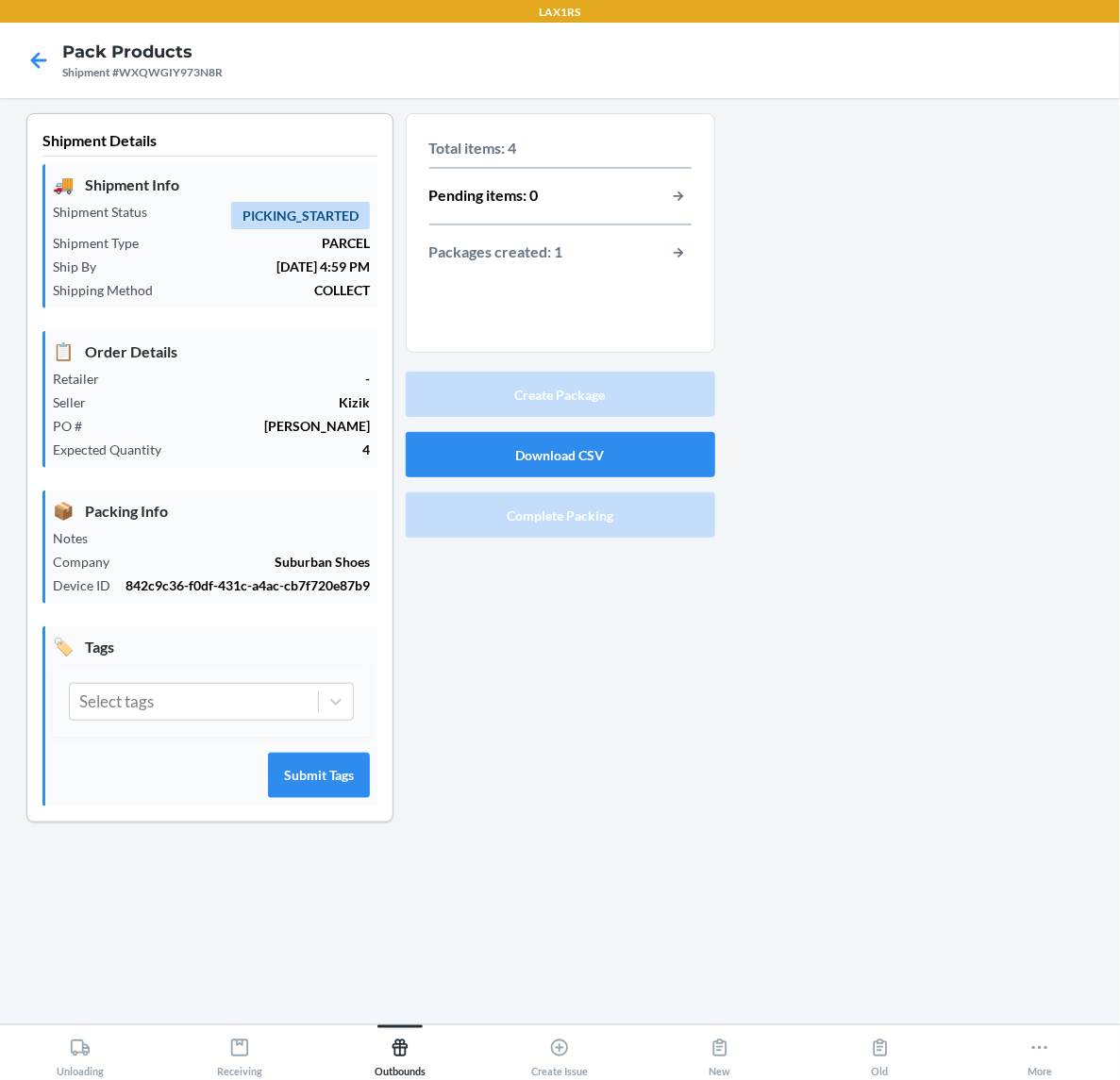
click at [573, 141] on p "Total items: 4" at bounding box center [560, 148] width 262 height 23
click at [575, 144] on p "Total items: 4" at bounding box center [560, 148] width 262 height 23
click at [605, 210] on div "Total items: 4 Pending items: 0 Packages created: 1" at bounding box center [560, 200] width 262 height 143
click at [682, 190] on button "button-view-pending-items" at bounding box center [679, 196] width 25 height 25
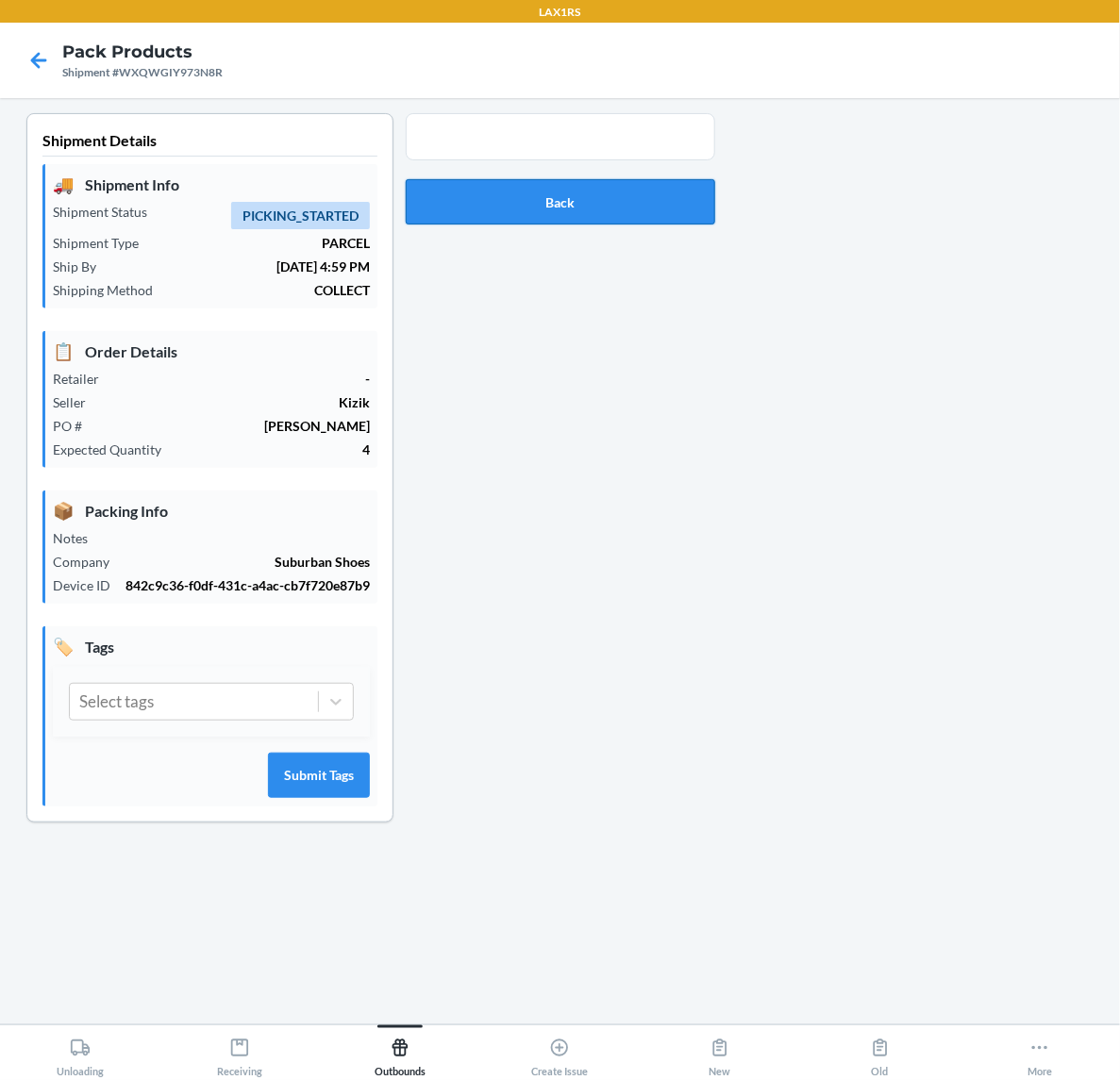
click at [658, 196] on button "Back" at bounding box center [560, 202] width 310 height 45
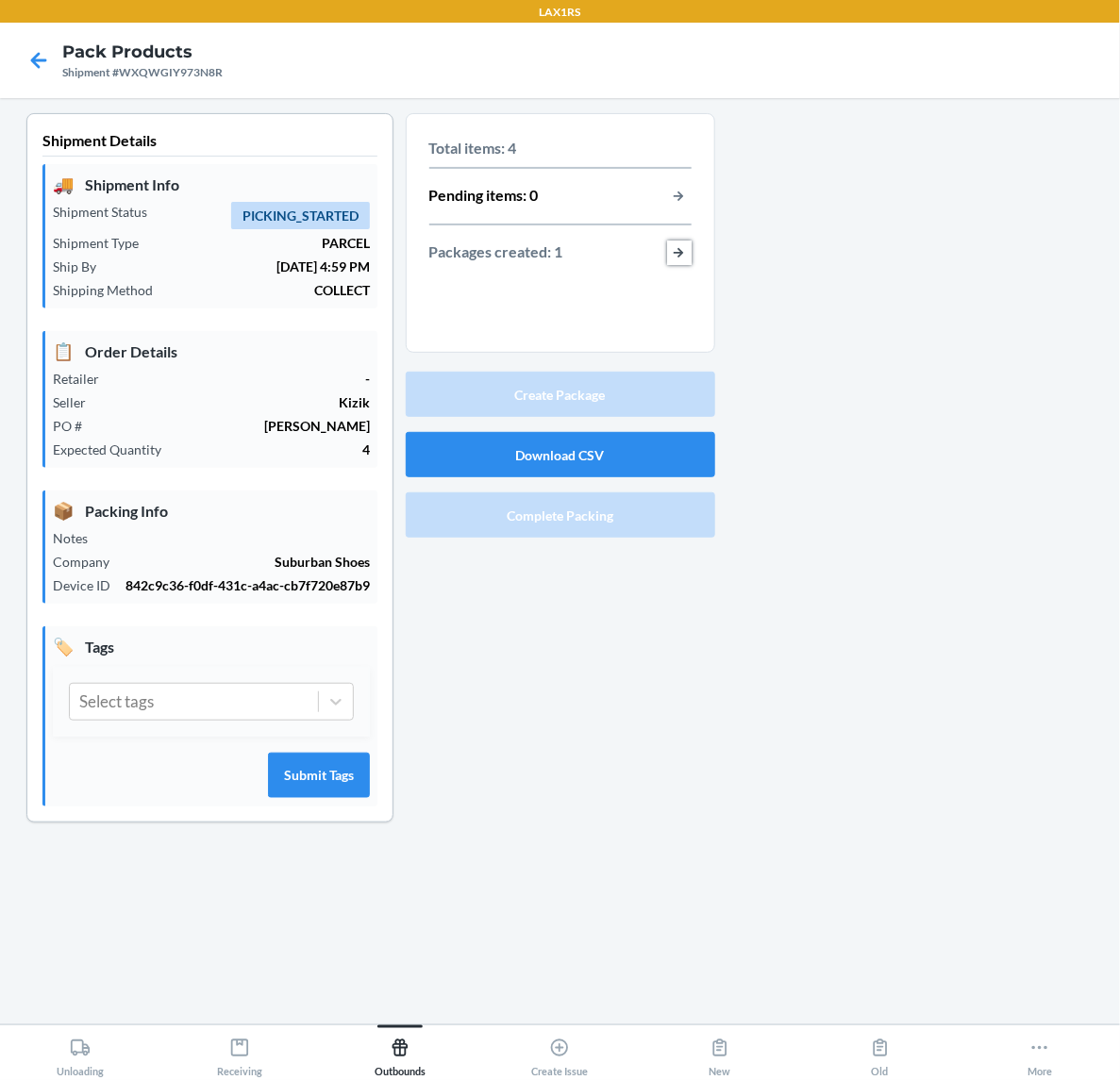
click at [690, 245] on button "button-view-packages-created" at bounding box center [679, 253] width 25 height 25
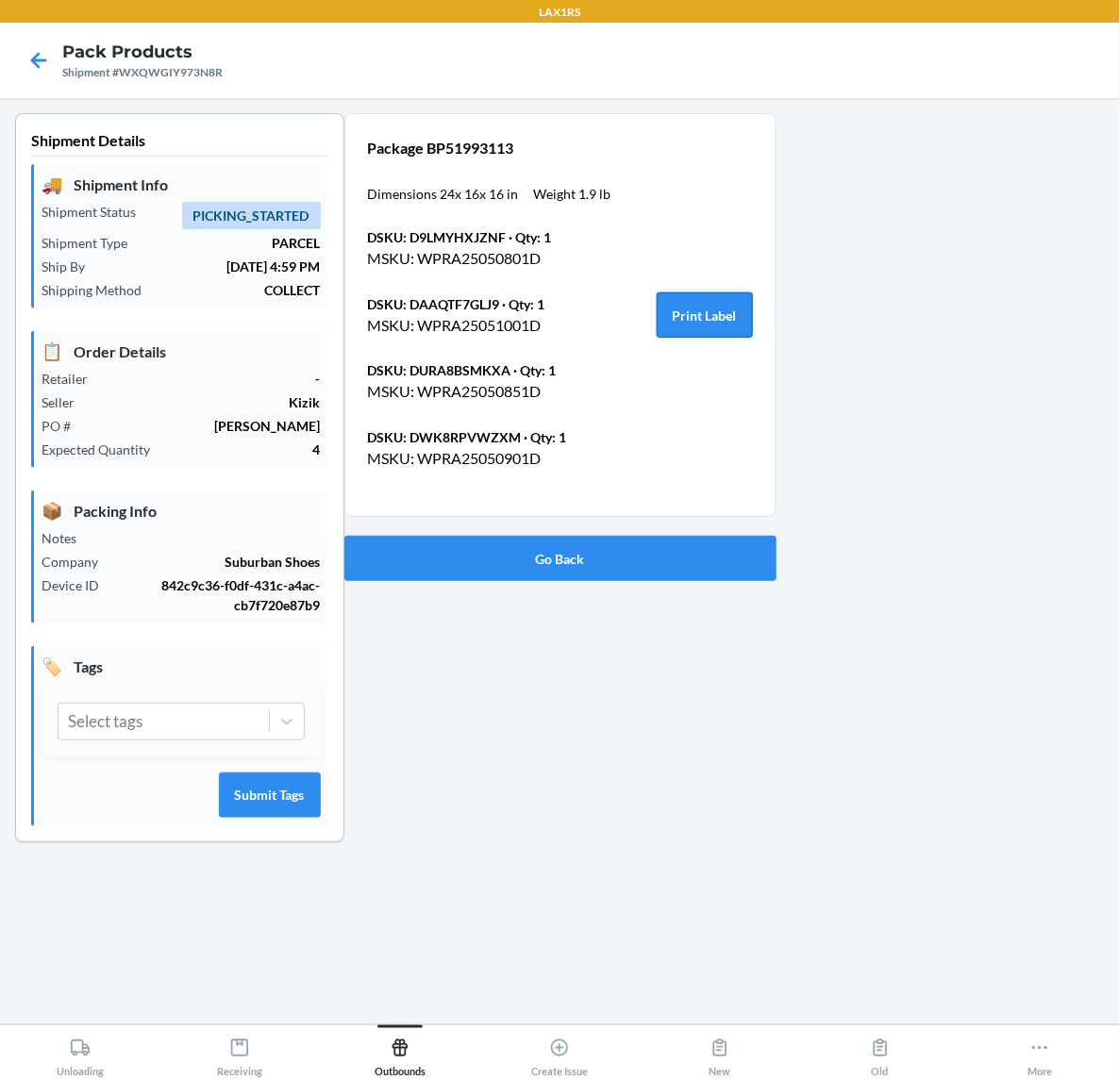
click at [692, 318] on button "Print Label" at bounding box center [705, 315] width 97 height 45
click at [575, 557] on button "Go Back" at bounding box center [560, 559] width 432 height 45
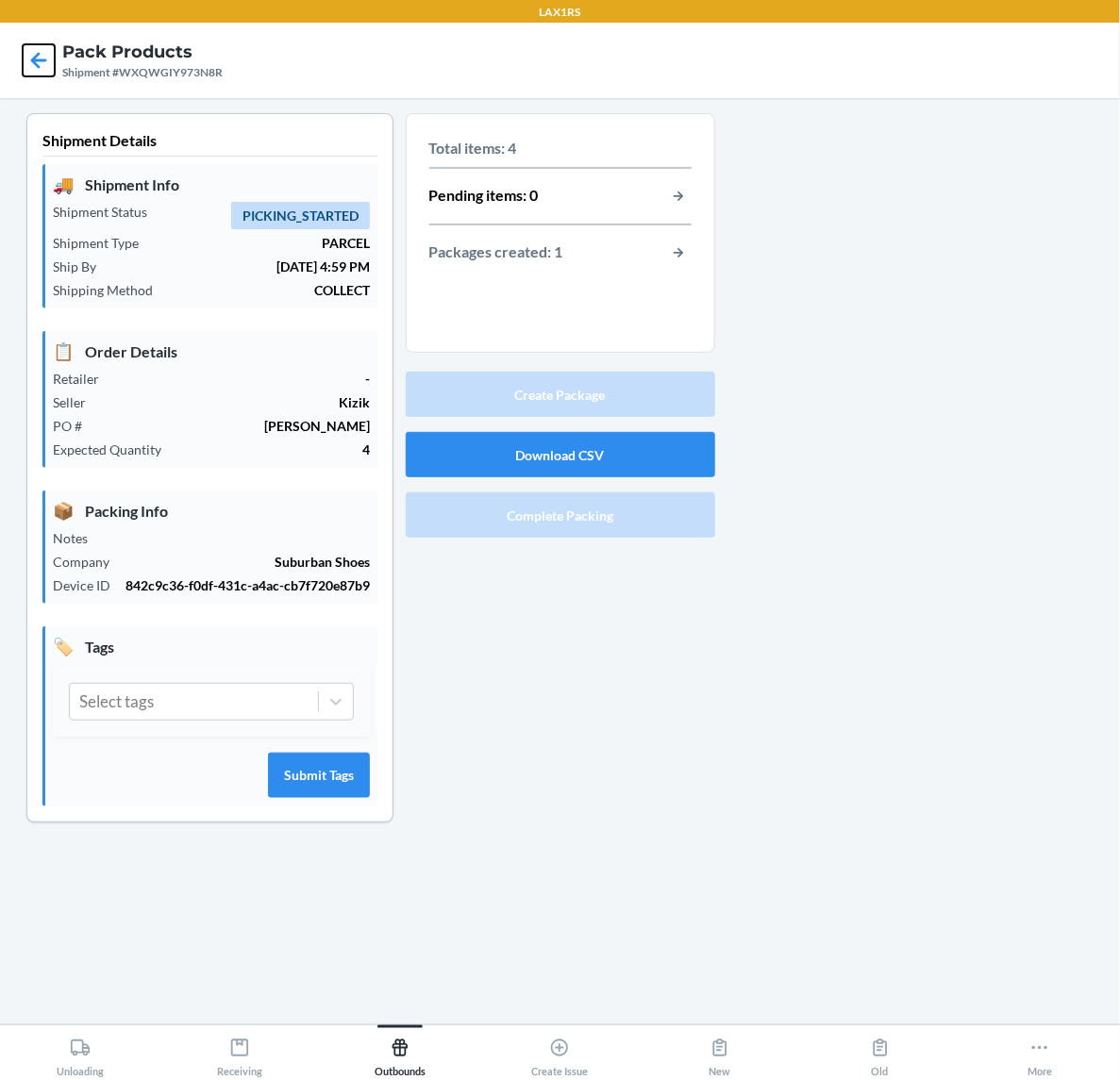
click at [38, 62] on icon at bounding box center [39, 60] width 16 height 16
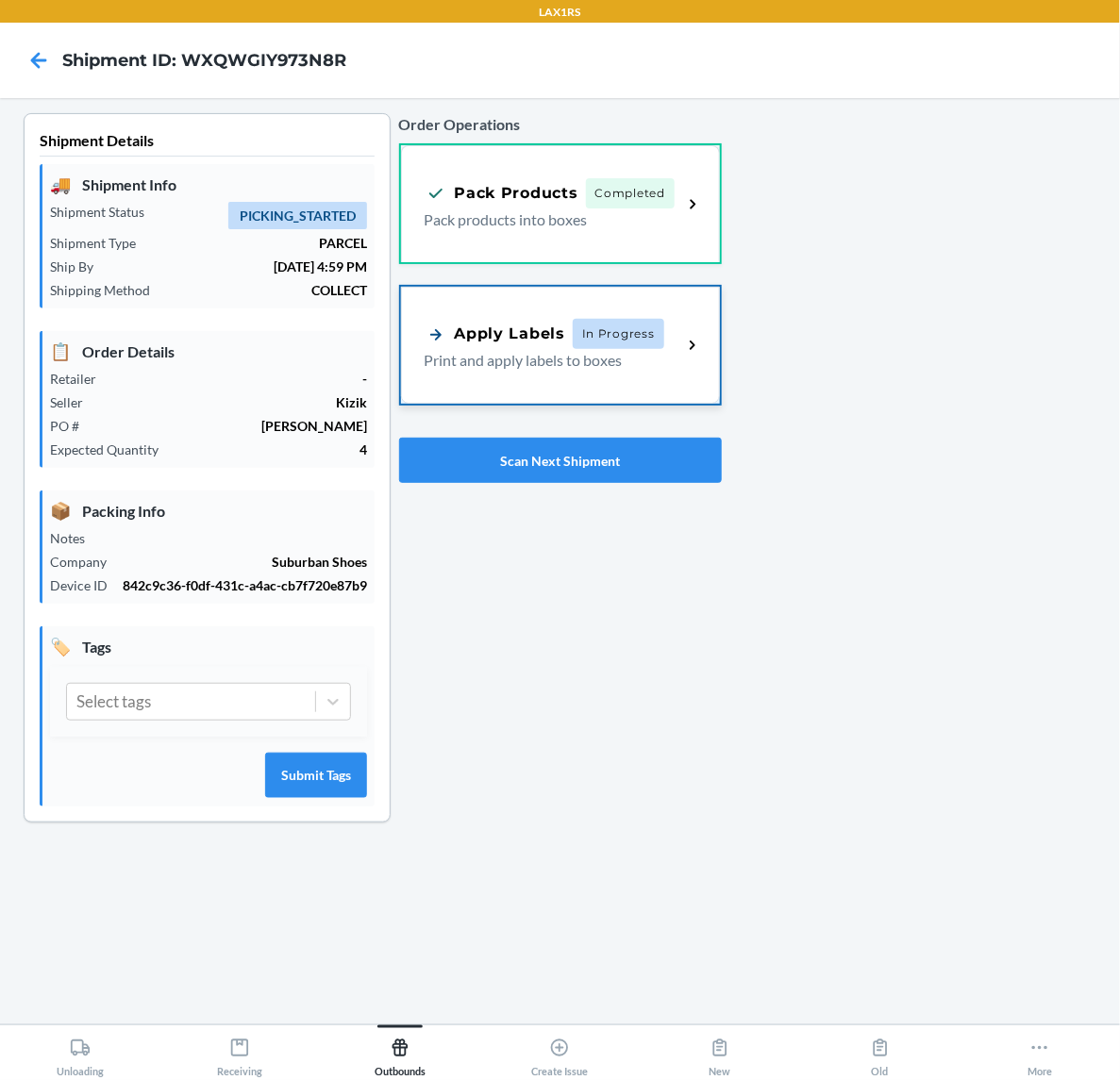
click at [656, 319] on span "In Progress" at bounding box center [618, 334] width 92 height 30
